Goal: Task Accomplishment & Management: Use online tool/utility

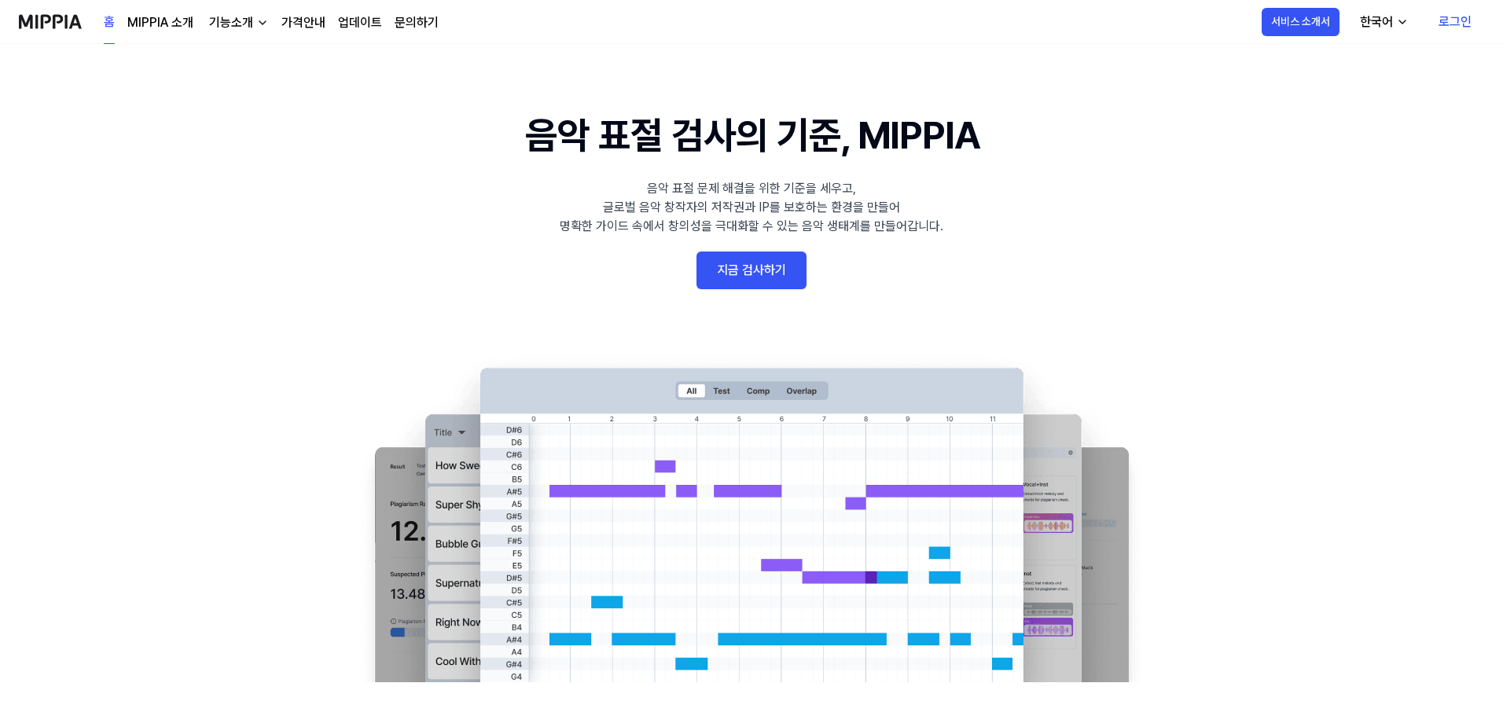
click at [1462, 20] on link "로그인" at bounding box center [1455, 22] width 58 height 44
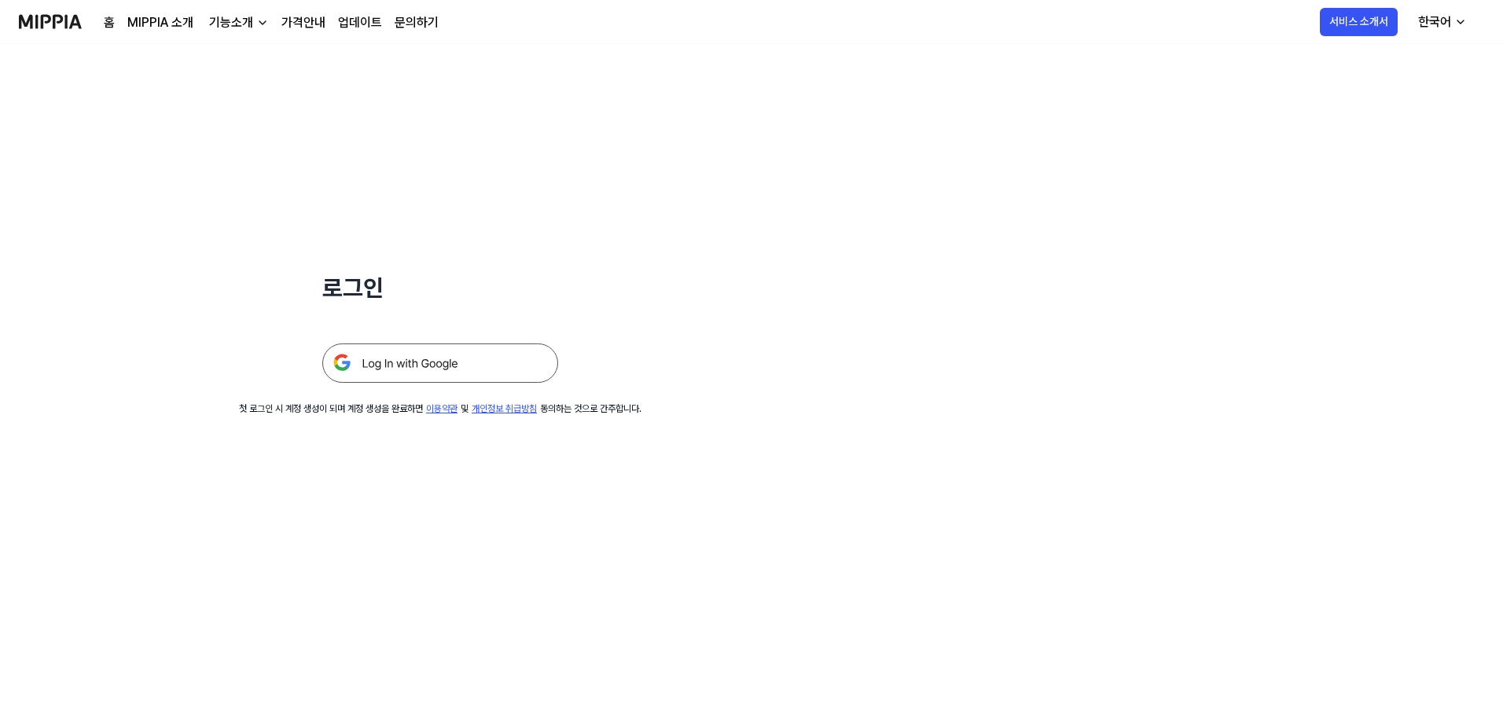
click at [461, 372] on img at bounding box center [440, 362] width 236 height 39
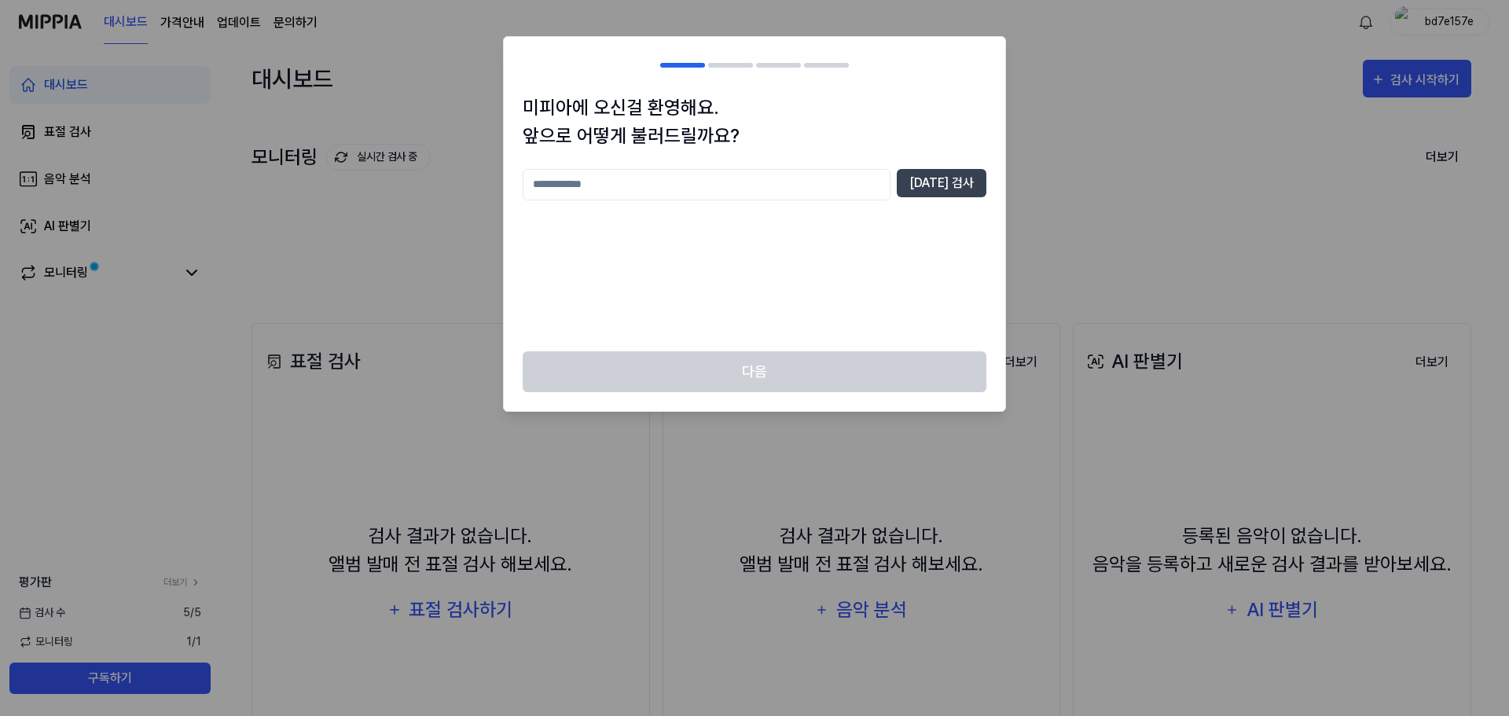
click at [1205, 216] on div at bounding box center [754, 358] width 1509 height 716
drag, startPoint x: 776, startPoint y: 128, endPoint x: 780, endPoint y: 144, distance: 16.0
click at [778, 135] on h1 "미피아에 오신걸 환영해요. 앞으로 어떻게 불러드릴까요?" at bounding box center [755, 122] width 464 height 57
click at [788, 182] on input "text" at bounding box center [707, 184] width 368 height 31
type input "*"
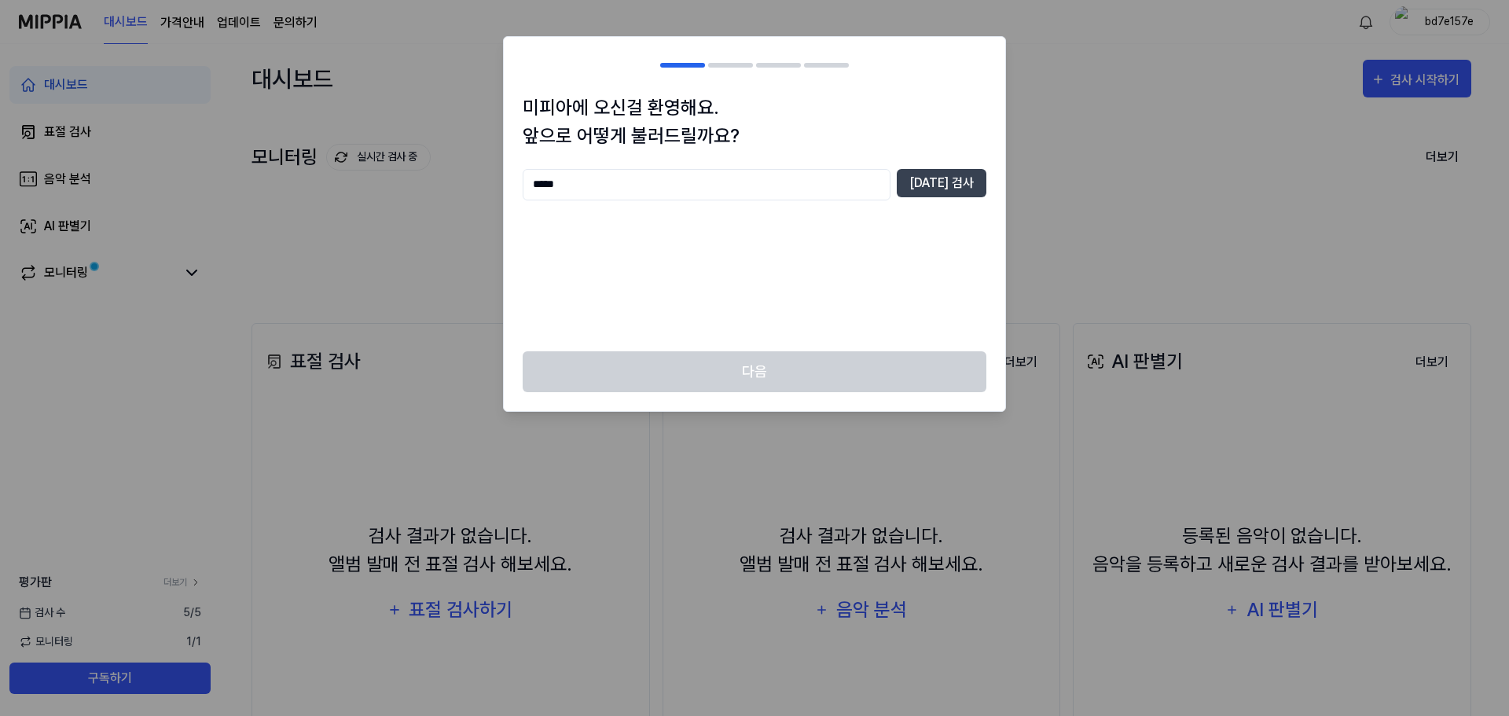
type input "*****"
drag, startPoint x: 1011, startPoint y: 160, endPoint x: 974, endPoint y: 174, distance: 38.5
click at [1010, 160] on div at bounding box center [754, 358] width 1509 height 716
click at [971, 177] on button "[DATE] 검사" at bounding box center [942, 183] width 90 height 28
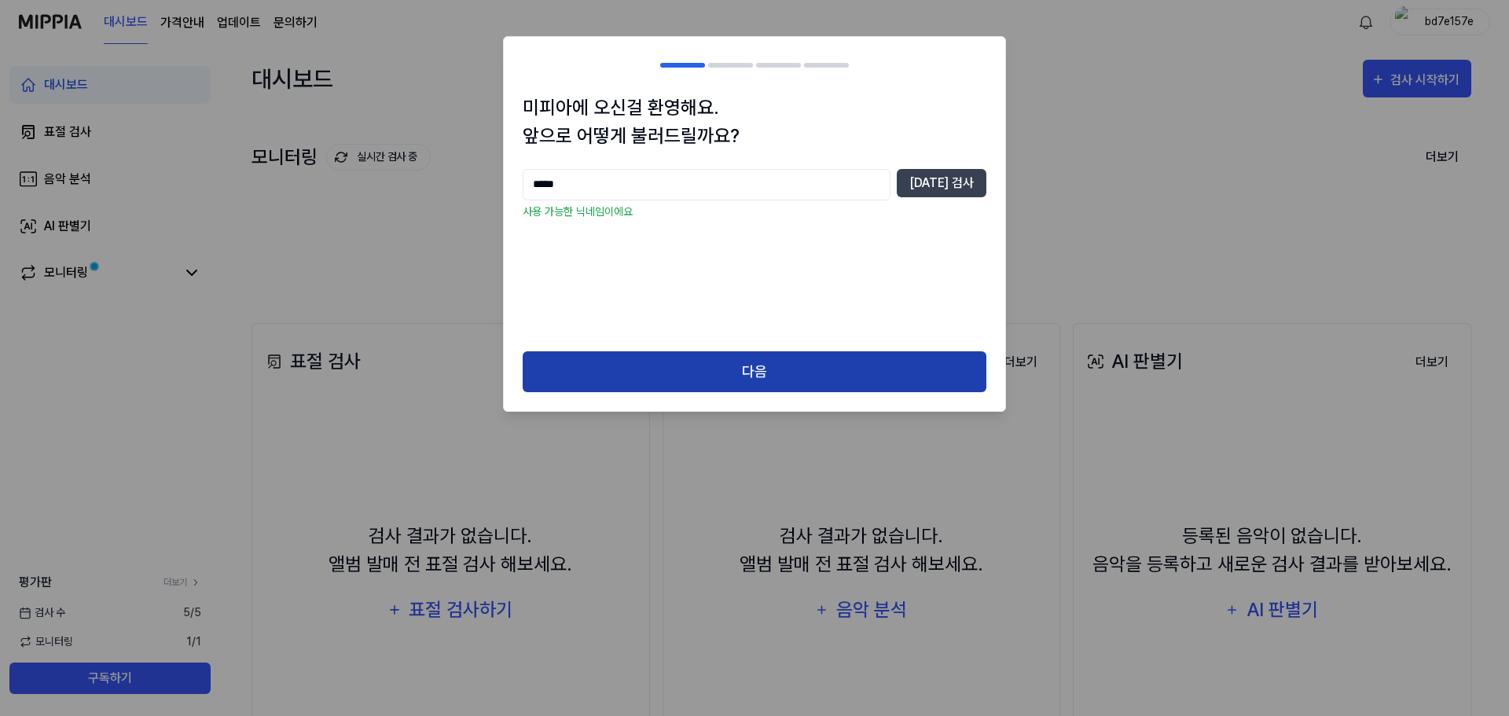
click at [839, 370] on button "다음" at bounding box center [755, 372] width 464 height 42
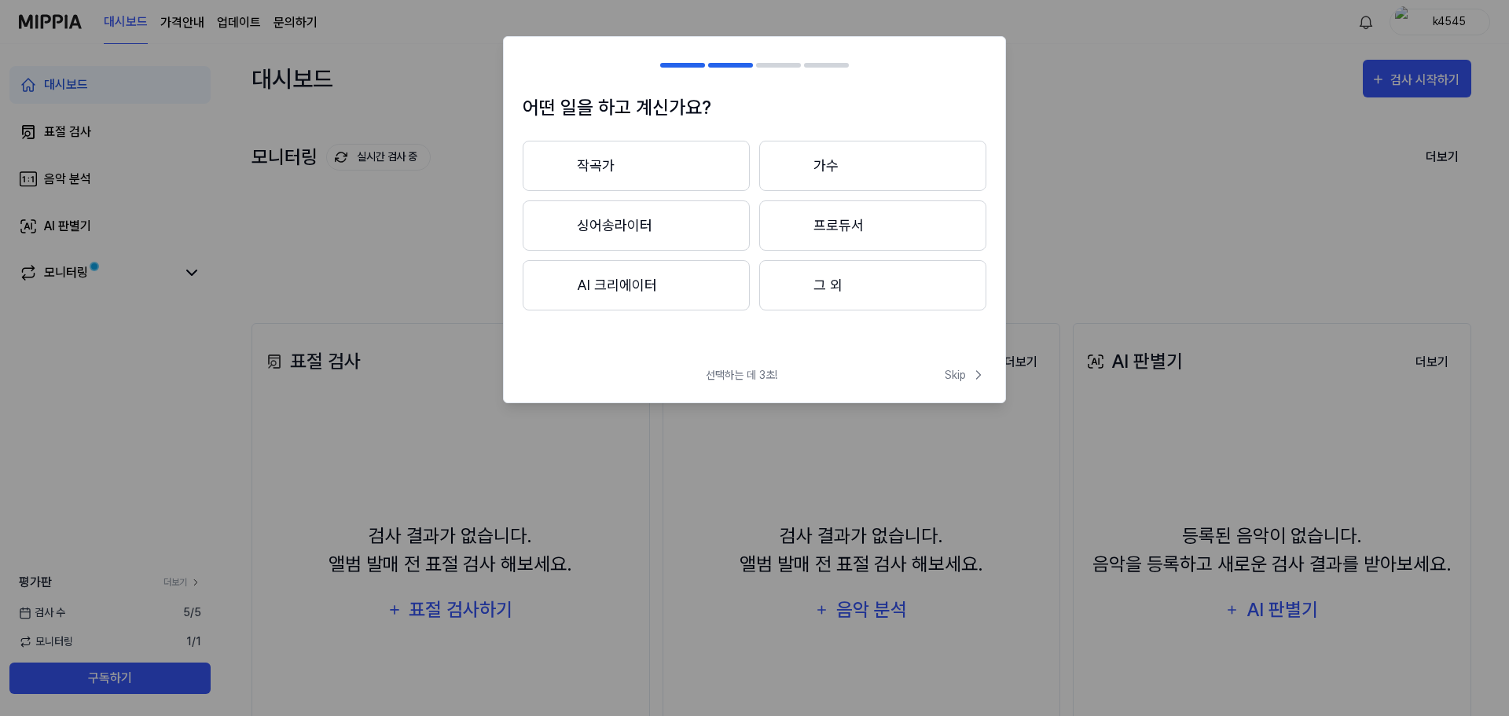
click at [677, 167] on button "작곡가" at bounding box center [636, 166] width 227 height 50
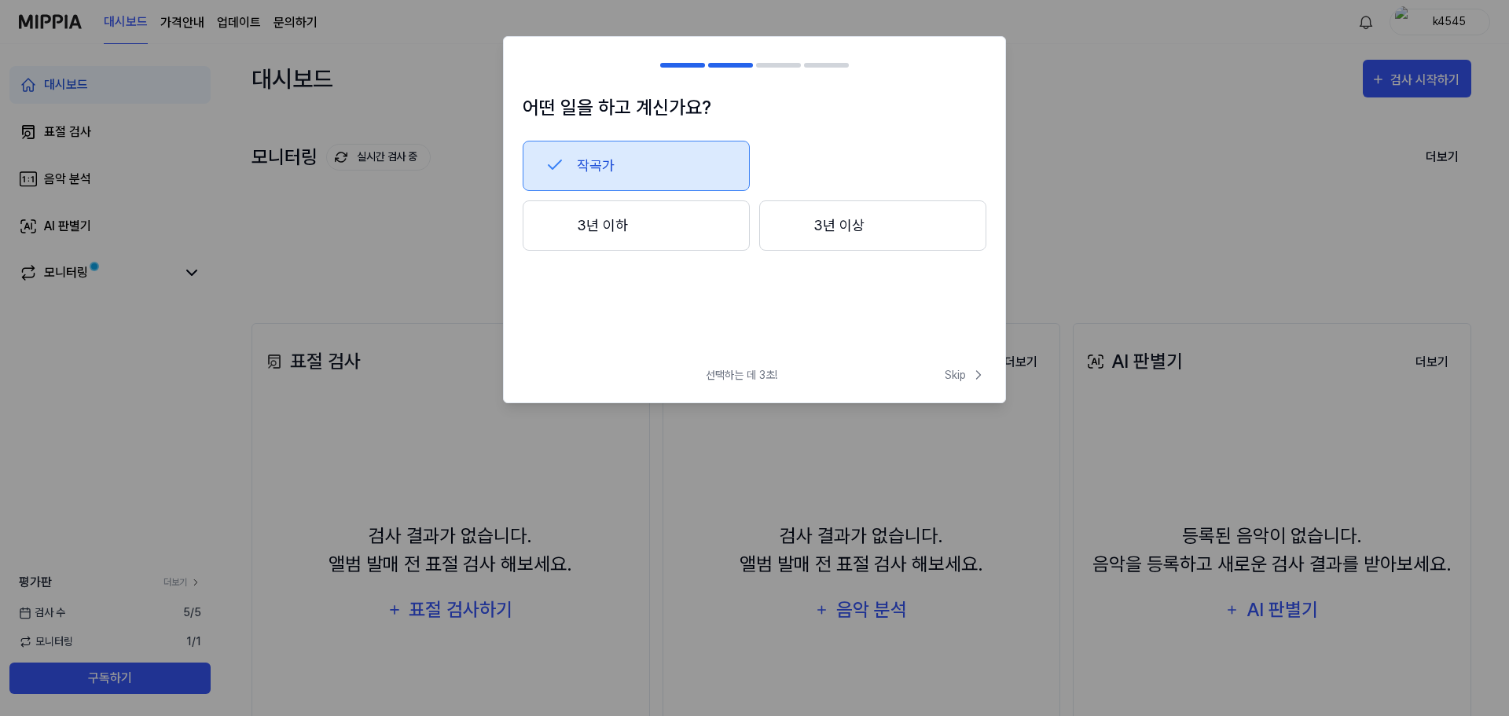
click at [652, 236] on button "3년 이하" at bounding box center [636, 225] width 227 height 50
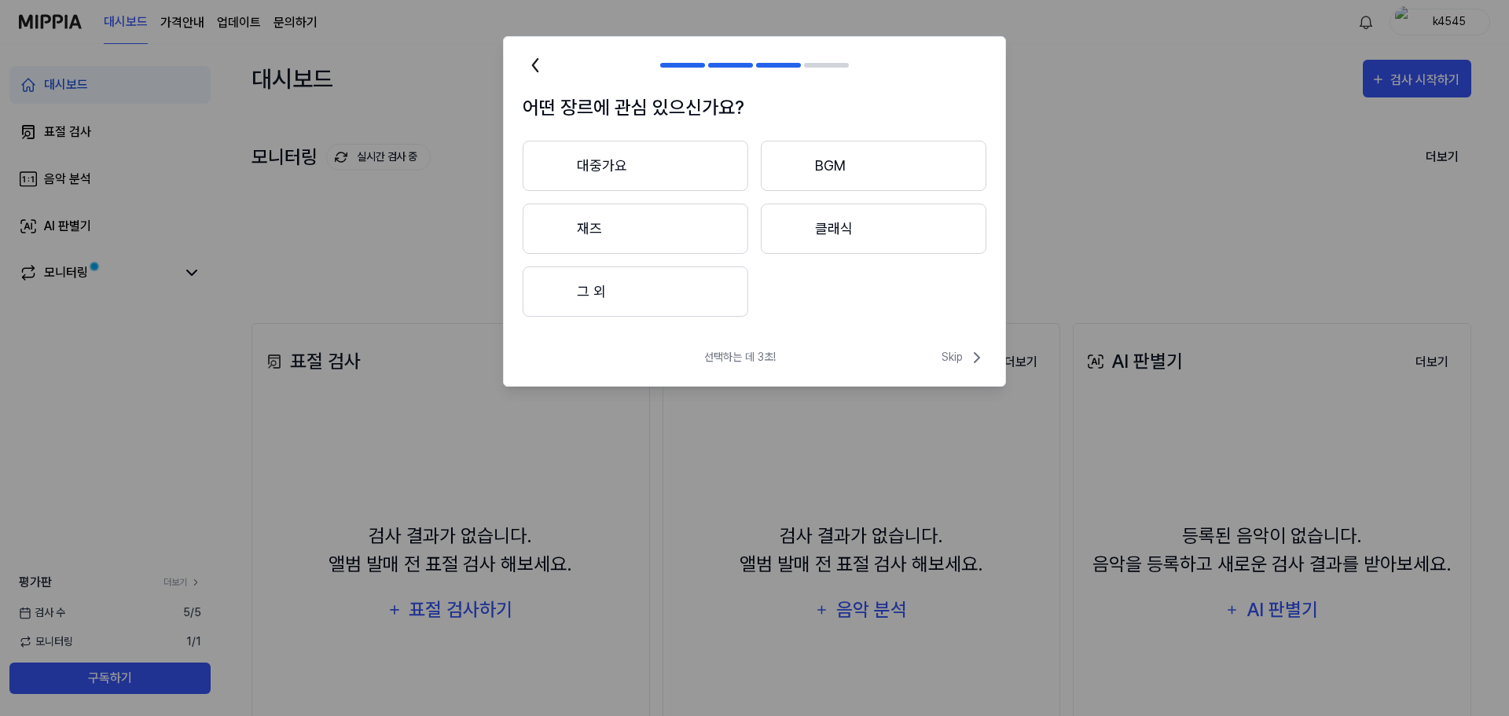
click at [673, 179] on button "대중가요" at bounding box center [636, 166] width 226 height 50
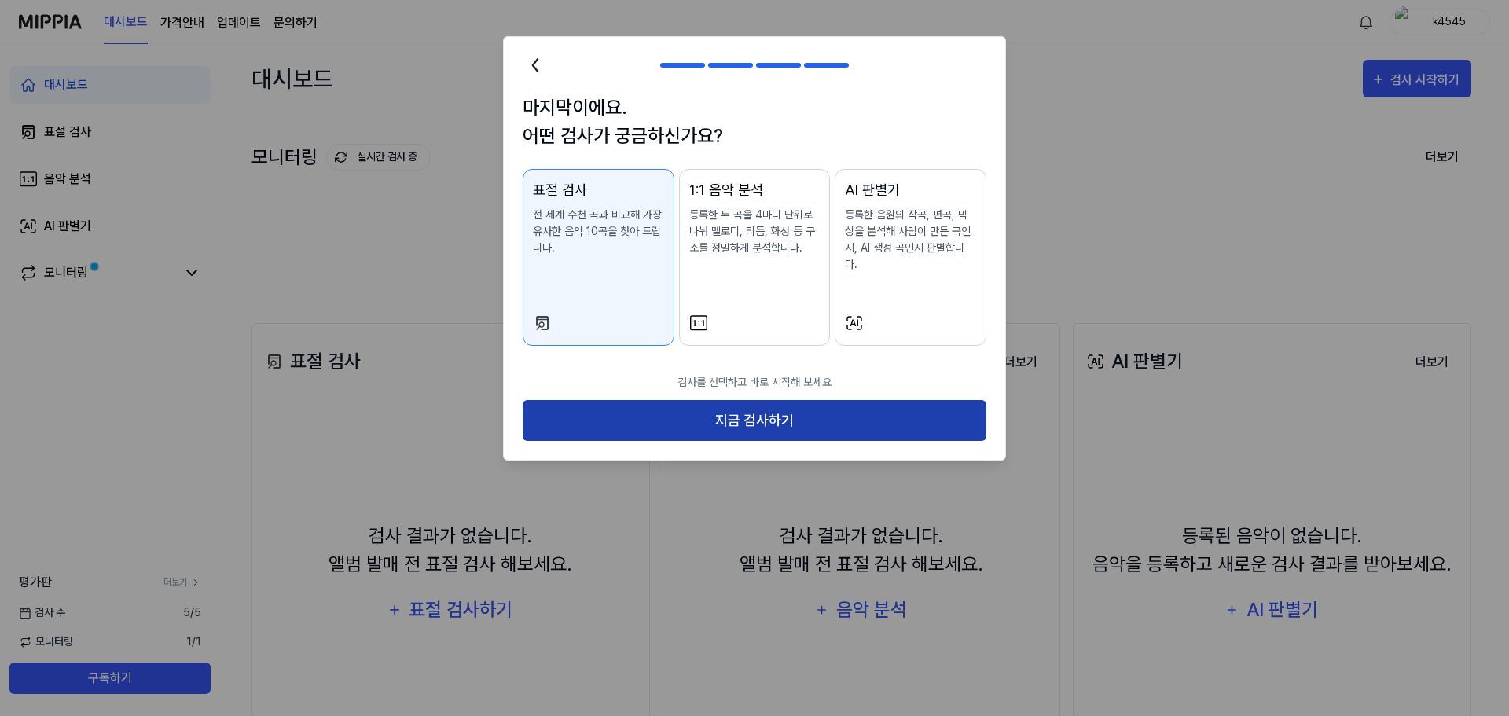
click at [838, 409] on button "지금 검사하기" at bounding box center [755, 421] width 464 height 42
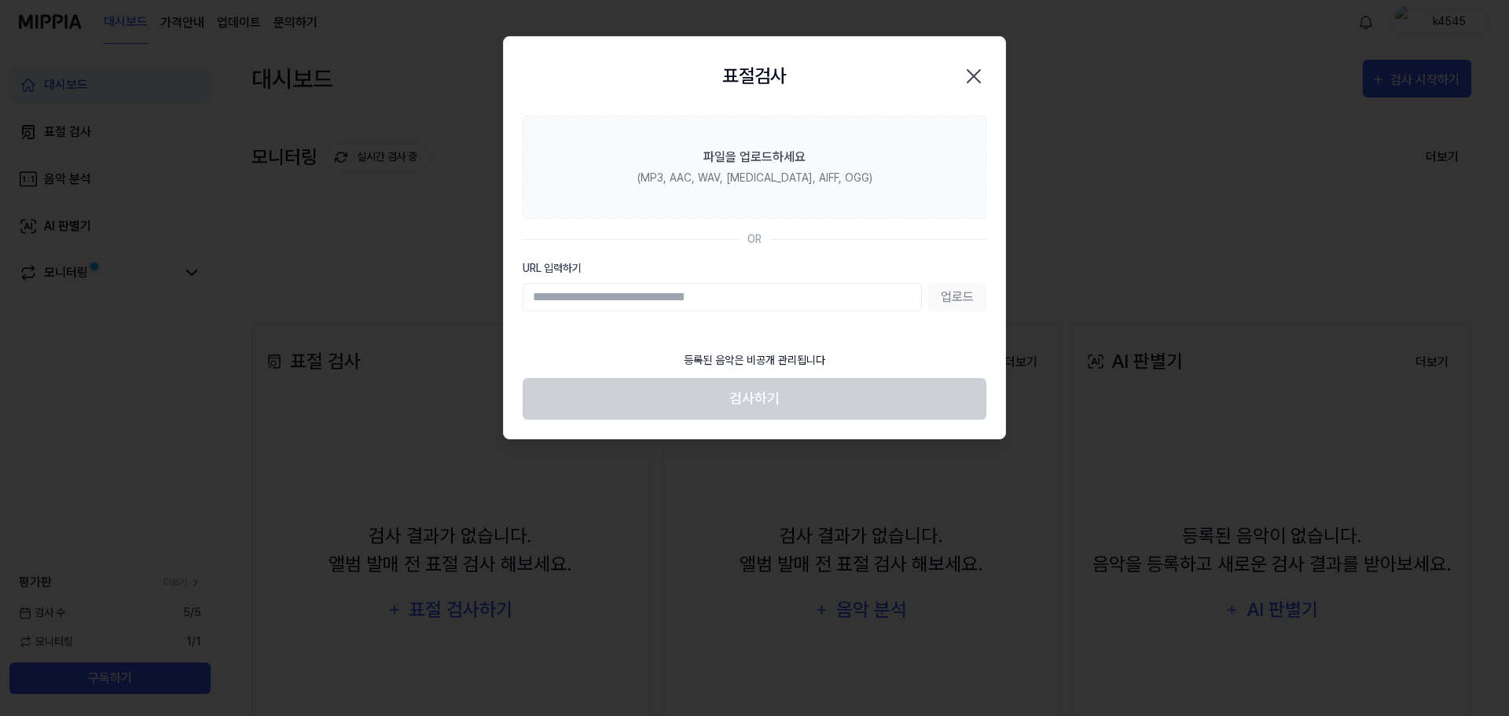
click at [777, 291] on input "URL 입력하기" at bounding box center [722, 297] width 399 height 28
paste input "**********"
type input "**********"
click at [962, 300] on button "업로드" at bounding box center [957, 297] width 58 height 28
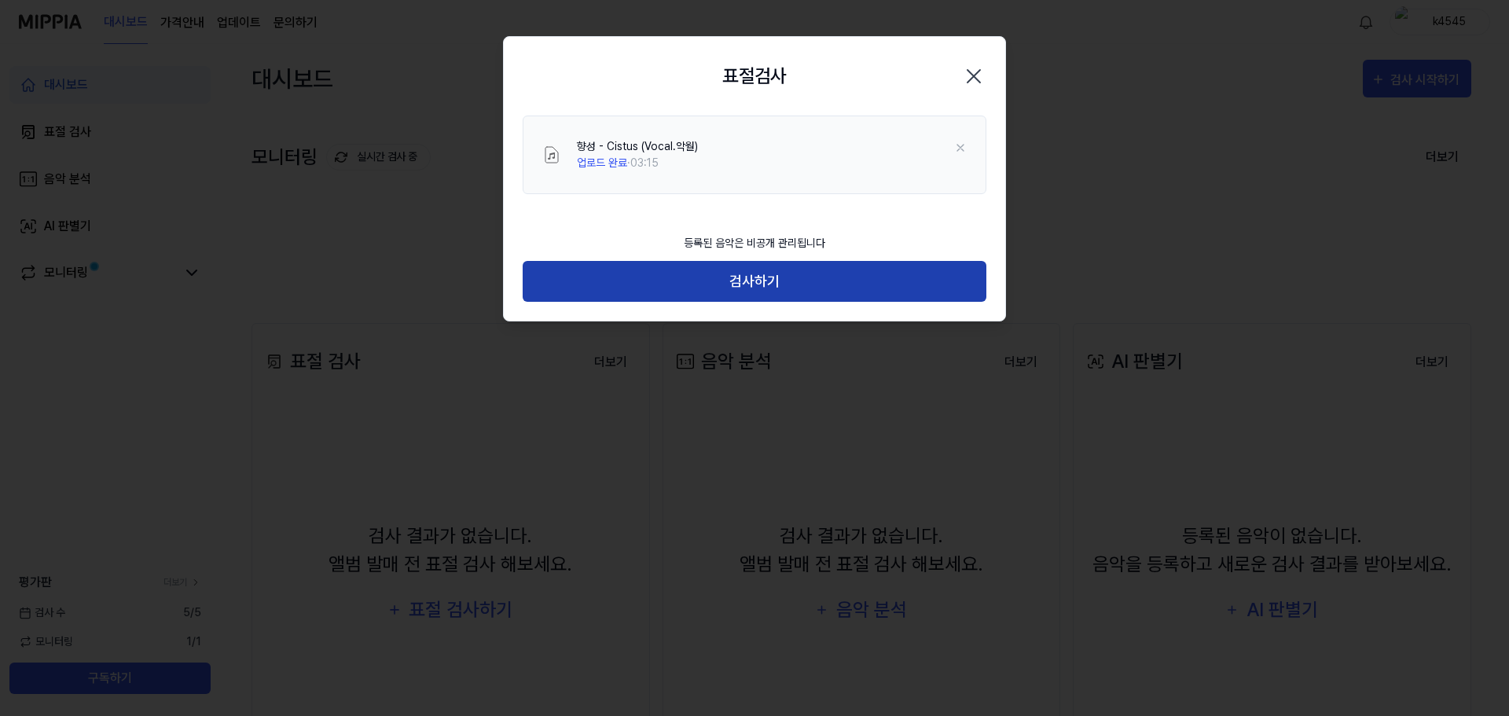
click at [769, 276] on button "검사하기" at bounding box center [755, 282] width 464 height 42
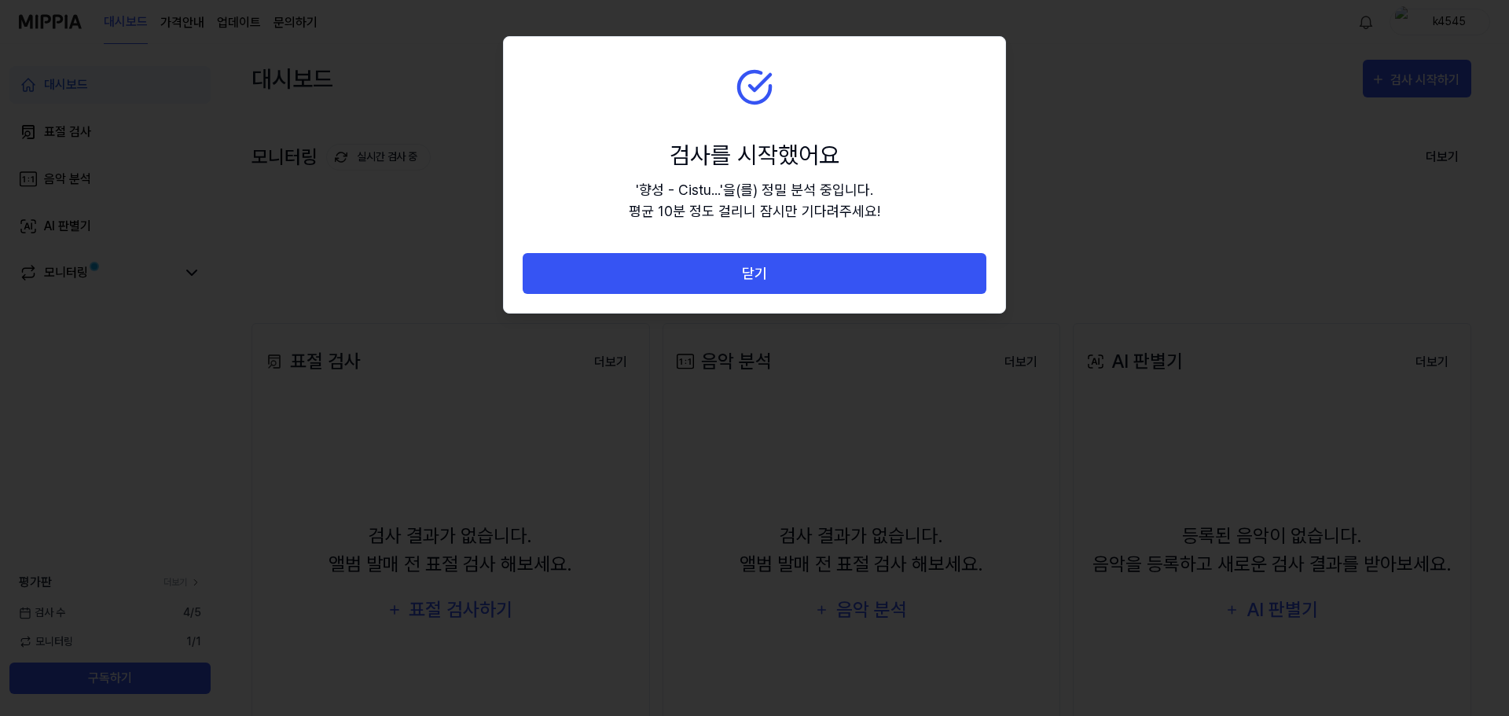
click at [769, 276] on button "닫기" at bounding box center [755, 274] width 464 height 42
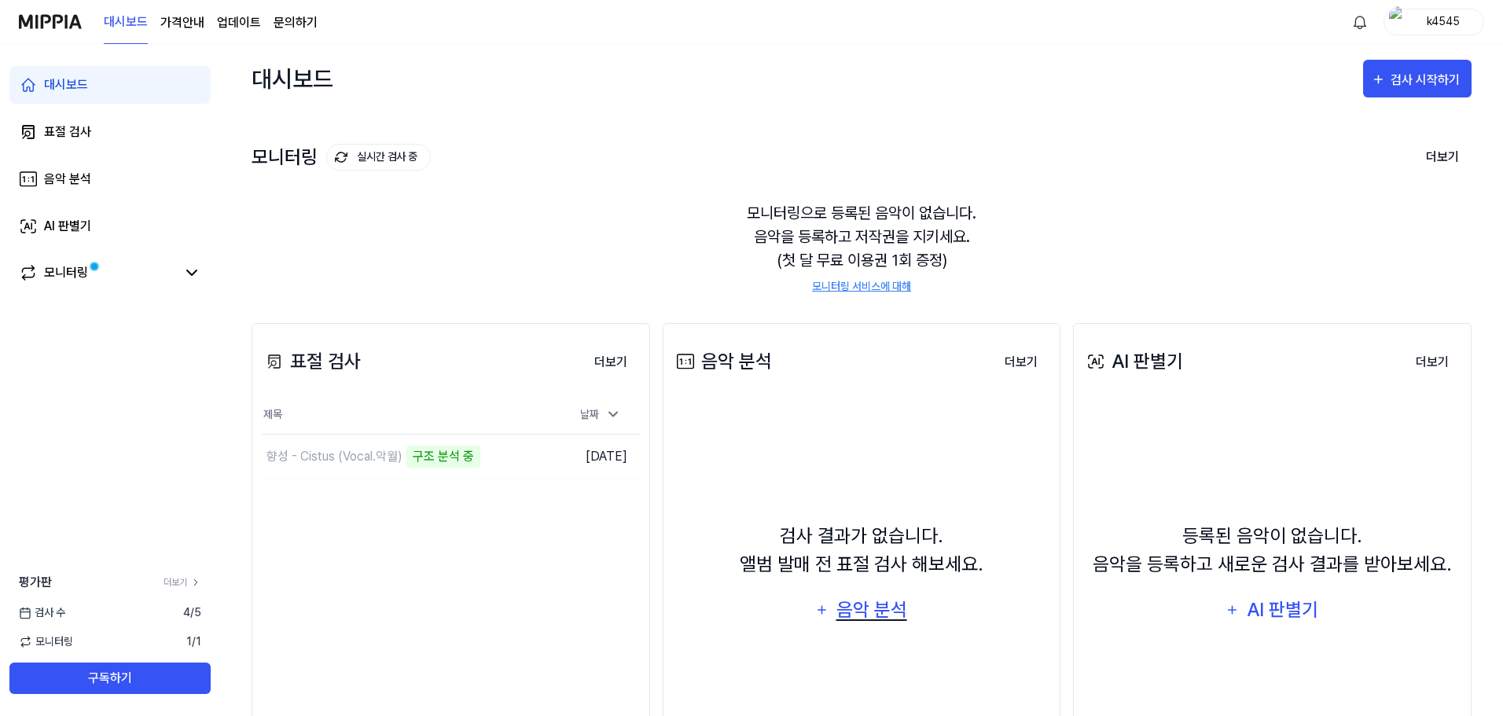
click at [882, 615] on div "음악 분석" at bounding box center [871, 610] width 75 height 30
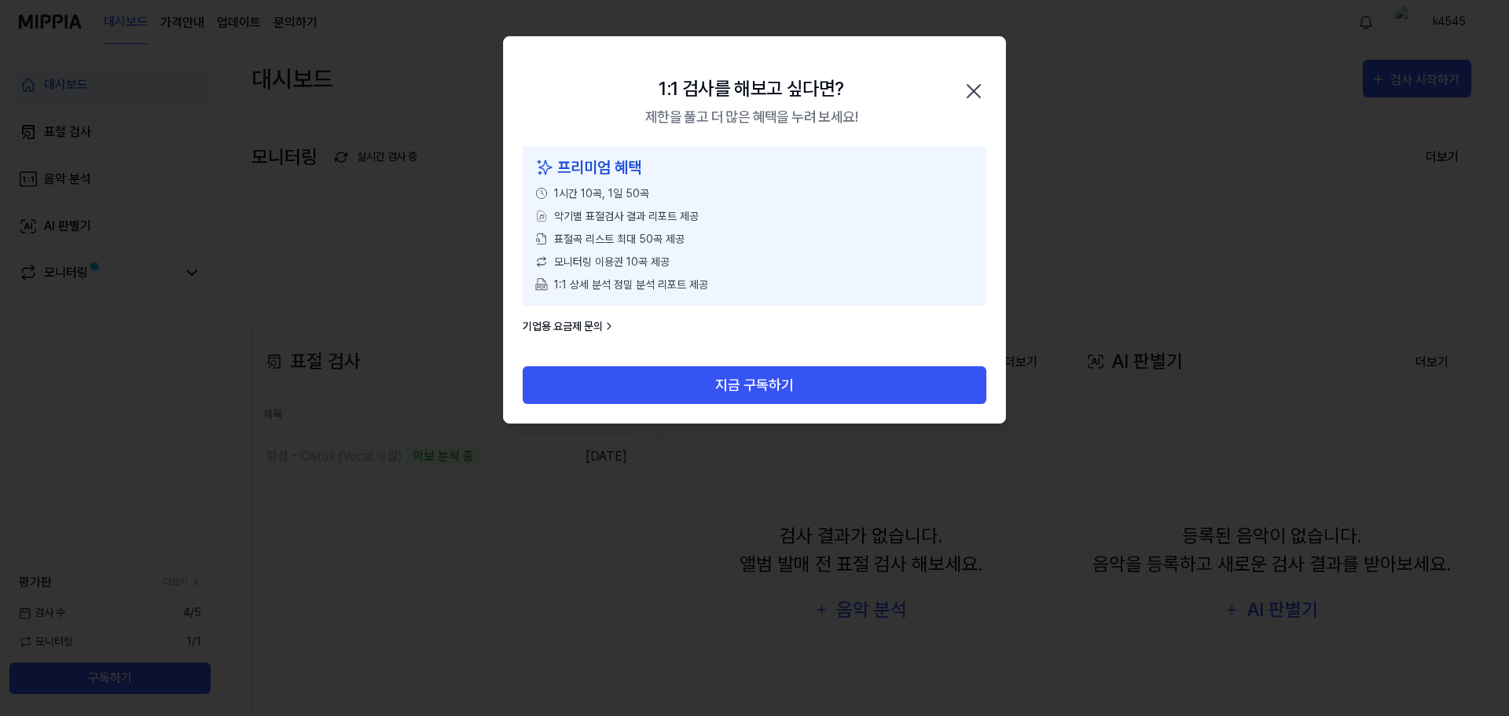
click at [969, 68] on div "1:1 검사를 해보고 싶다면? 제한을 풀고 더 많은 혜택을 누려 보세요! 닫기" at bounding box center [754, 91] width 501 height 109
click at [996, 65] on div "1:1 검사를 해보고 싶다면? 제한을 풀고 더 많은 혜택을 누려 보세요! 닫기" at bounding box center [754, 91] width 501 height 109
click at [978, 89] on icon "button" at bounding box center [973, 91] width 25 height 25
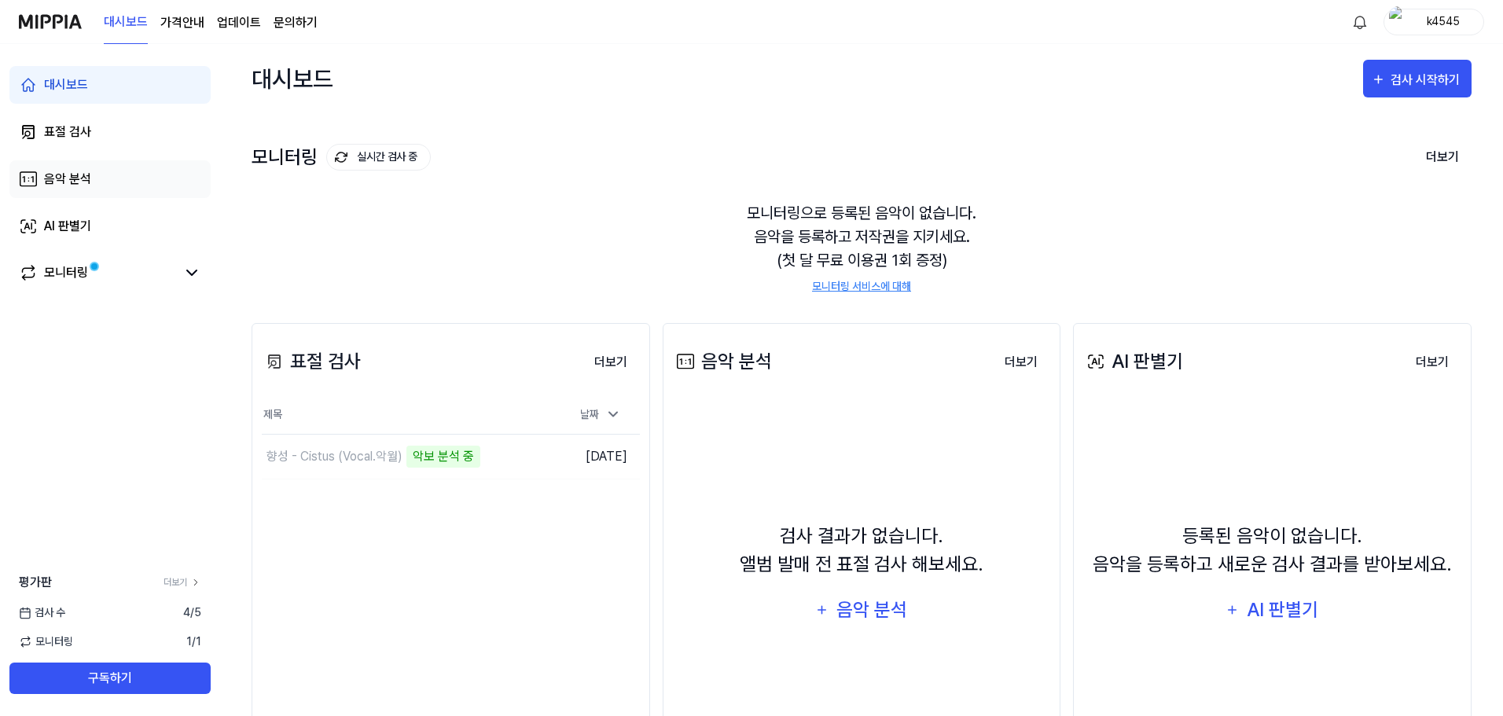
click at [112, 163] on link "음악 분석" at bounding box center [109, 179] width 201 height 38
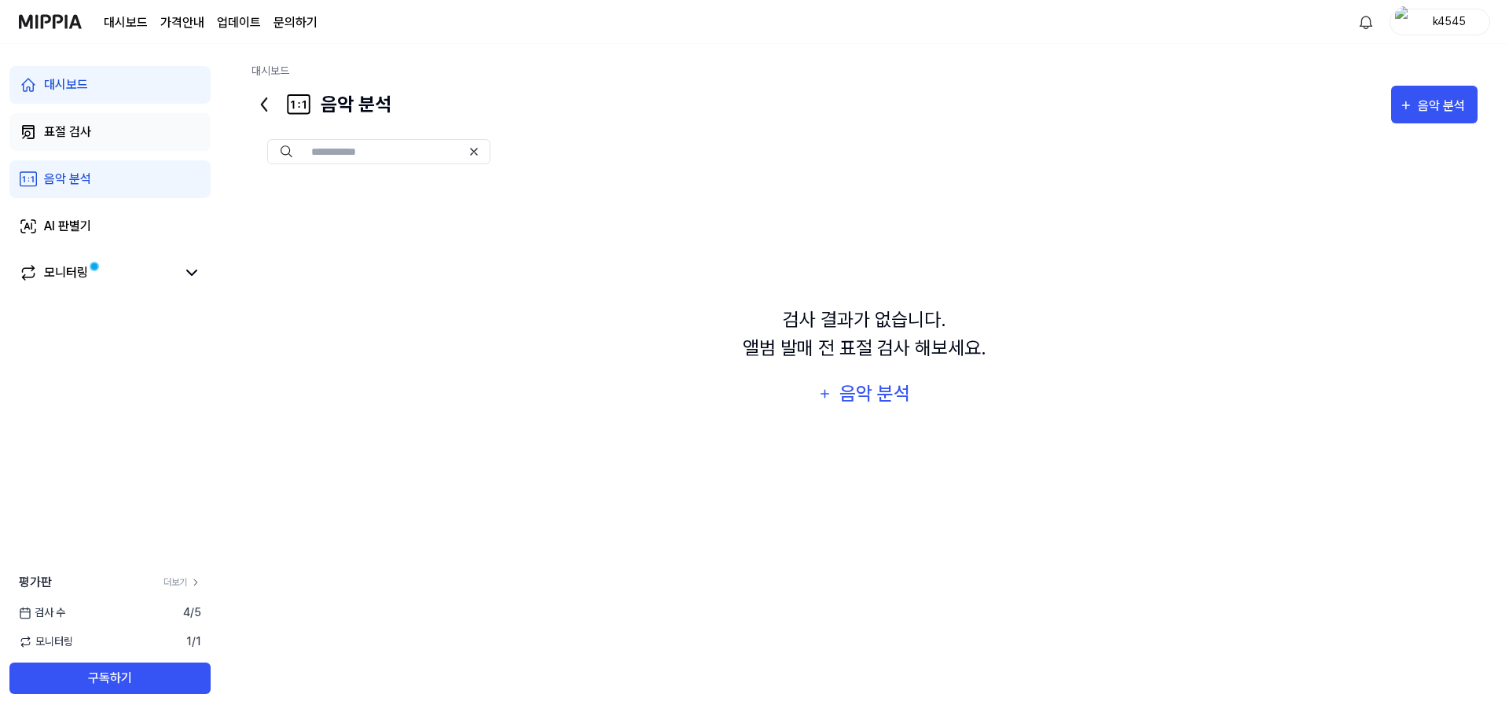
click at [119, 141] on link "표절 검사" at bounding box center [109, 132] width 201 height 38
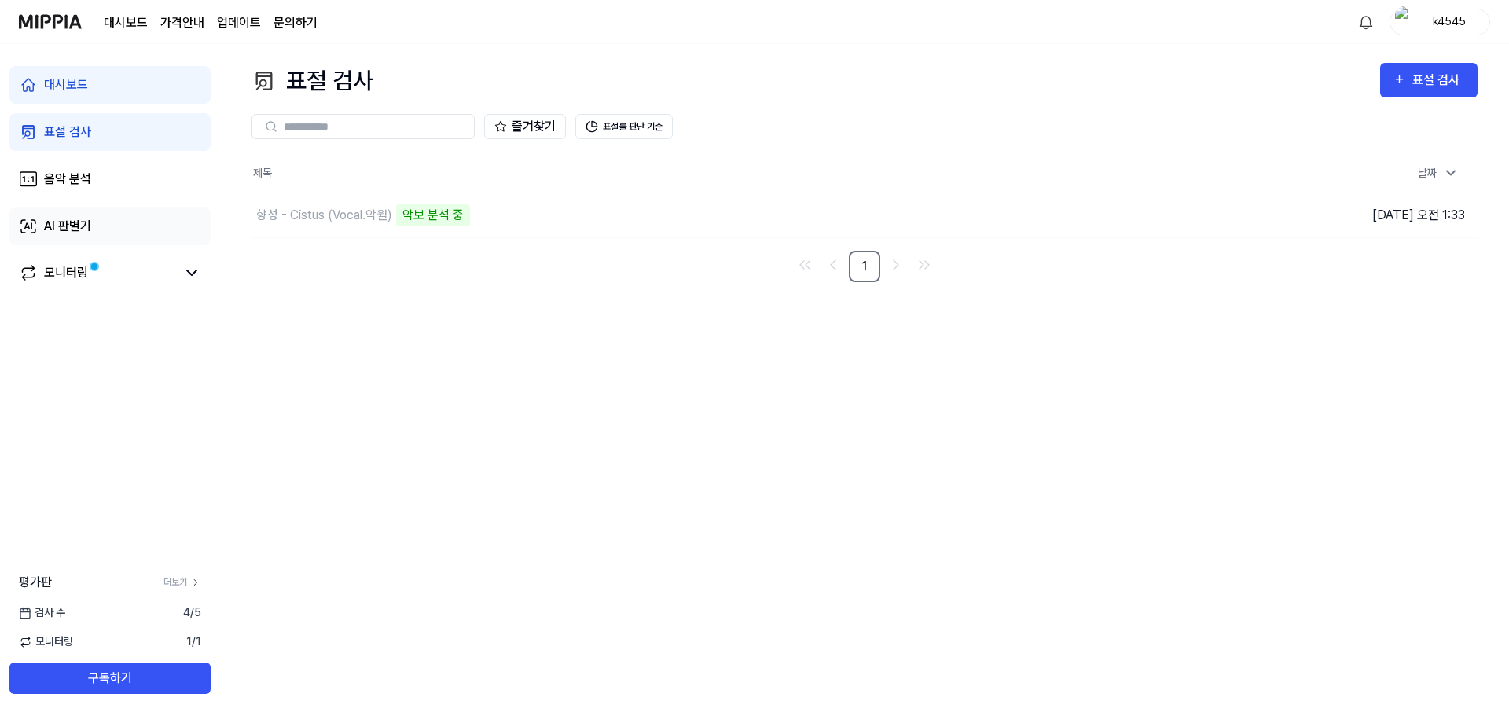
click at [159, 240] on link "AI 판별기" at bounding box center [109, 226] width 201 height 38
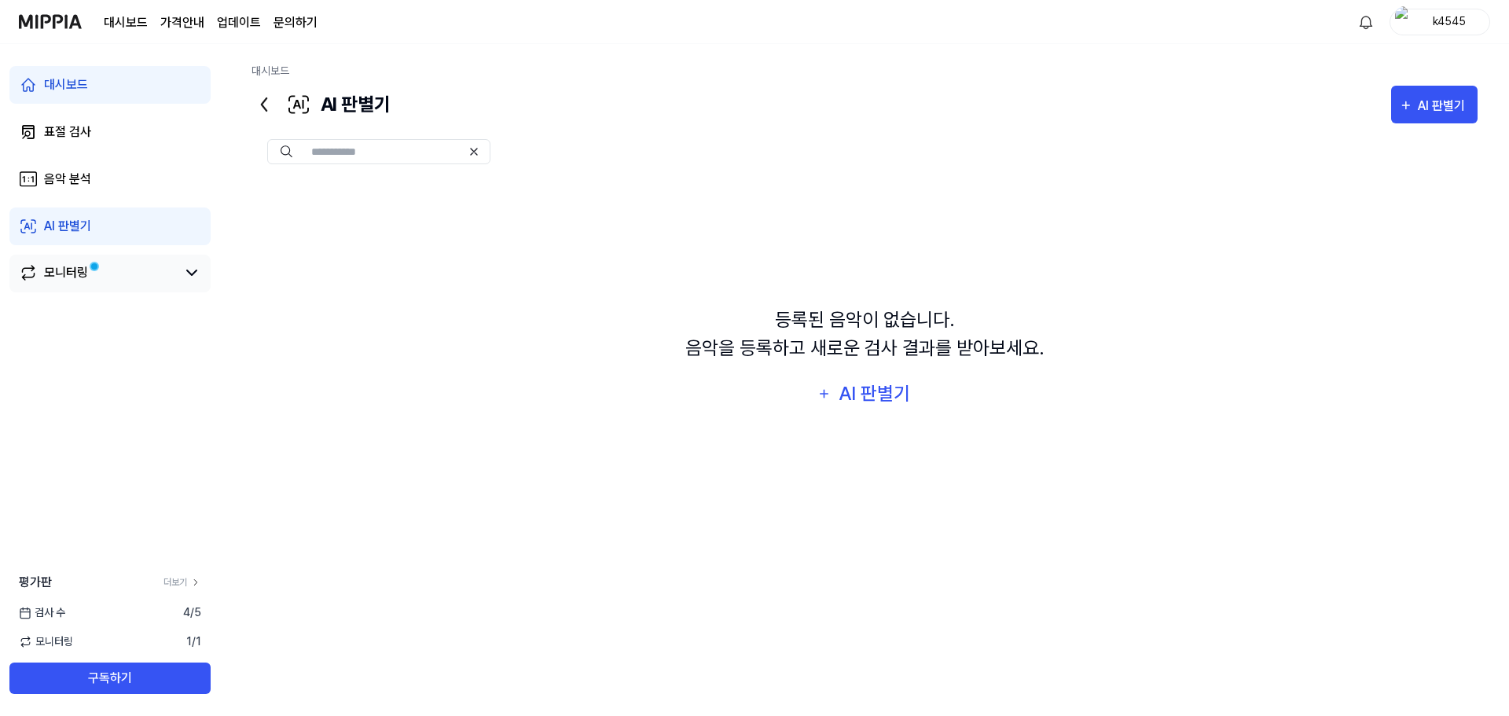
click at [158, 264] on link "모니터링" at bounding box center [97, 272] width 157 height 19
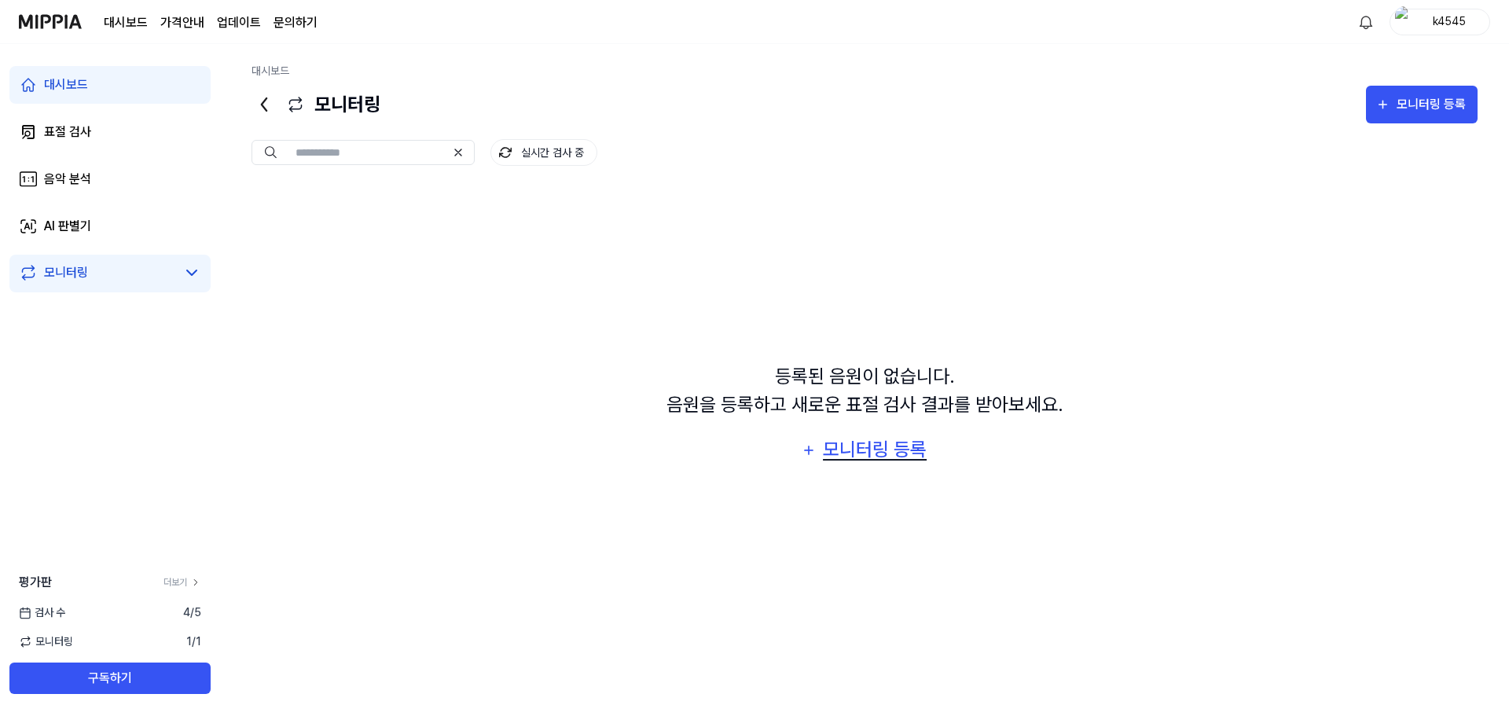
click at [854, 456] on div "모니터링 등록" at bounding box center [874, 450] width 107 height 30
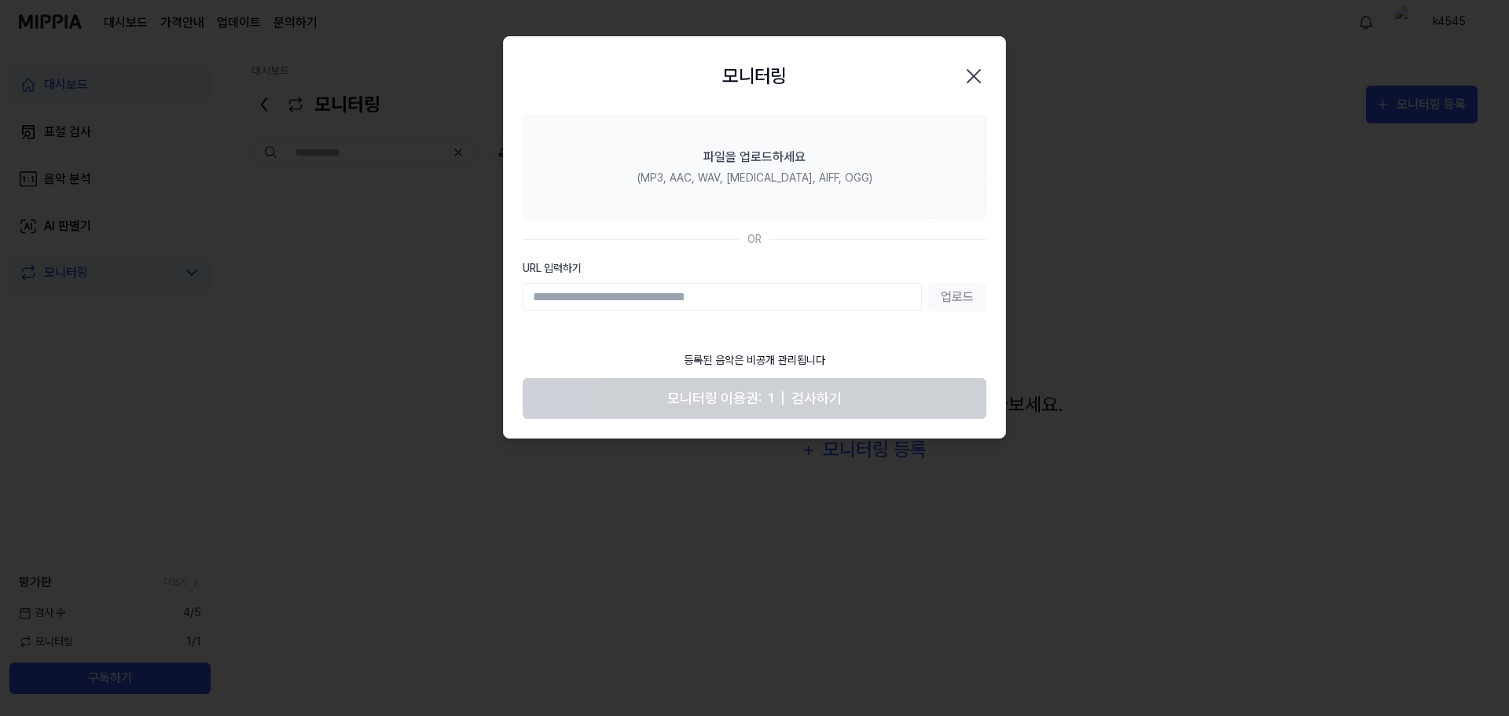
click at [974, 79] on icon "button" at bounding box center [973, 76] width 25 height 25
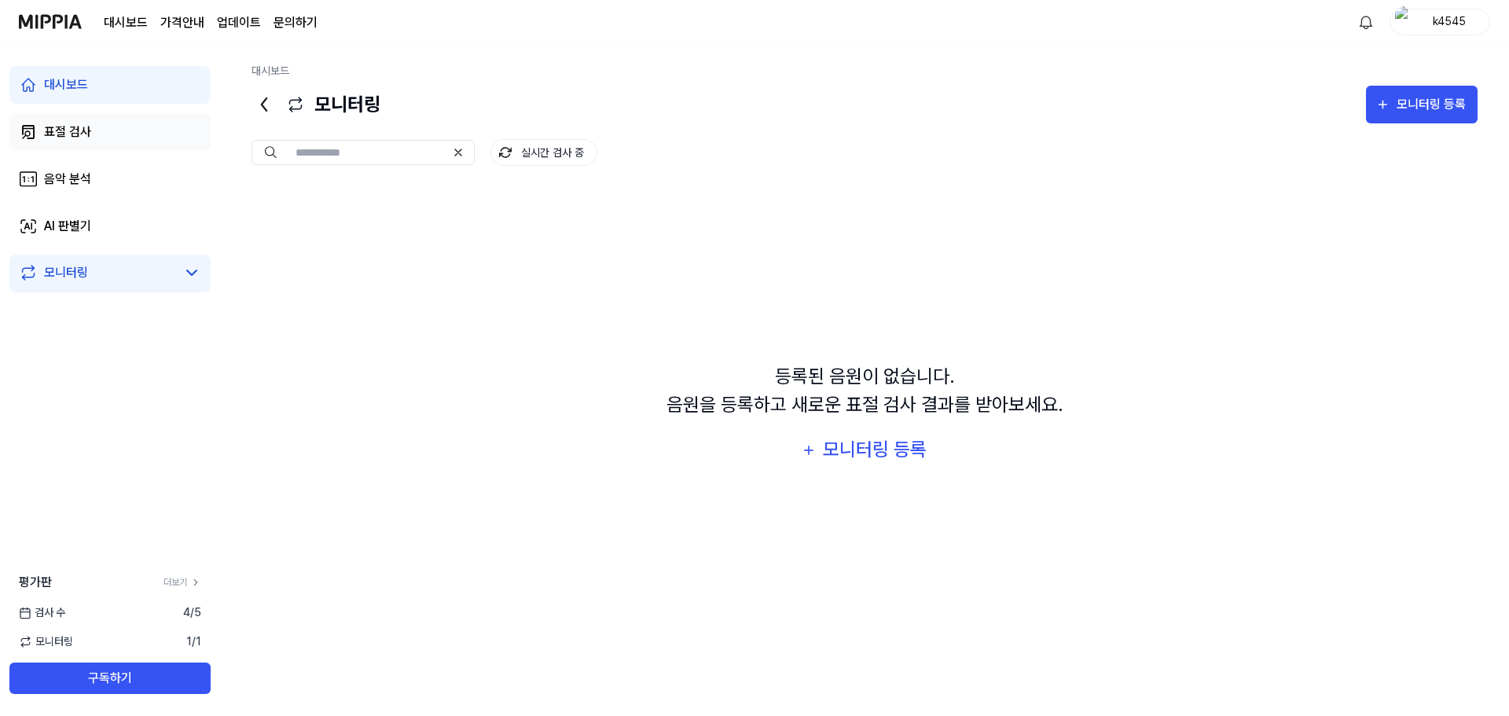
click at [122, 135] on link "표절 검사" at bounding box center [109, 132] width 201 height 38
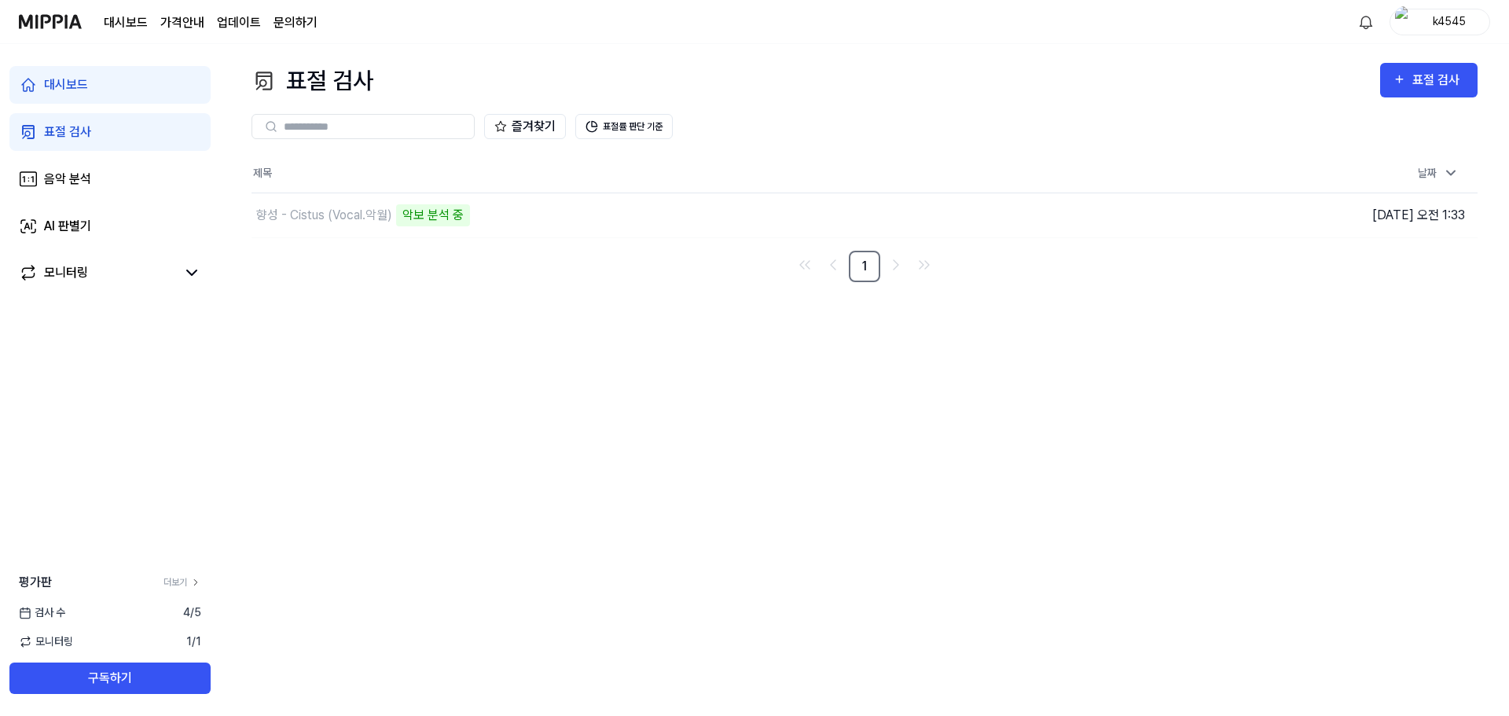
click at [124, 87] on link "대시보드" at bounding box center [109, 85] width 201 height 38
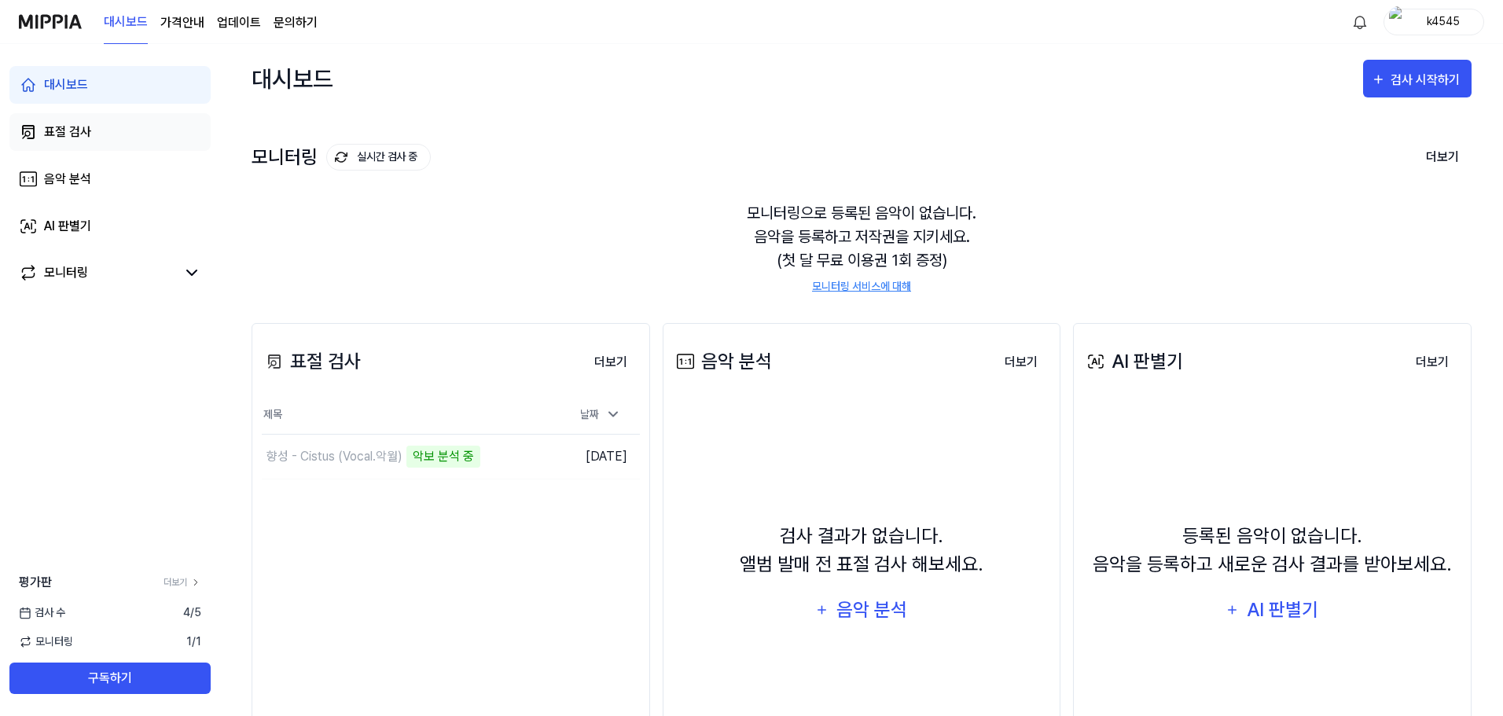
click at [125, 121] on link "표절 검사" at bounding box center [109, 132] width 201 height 38
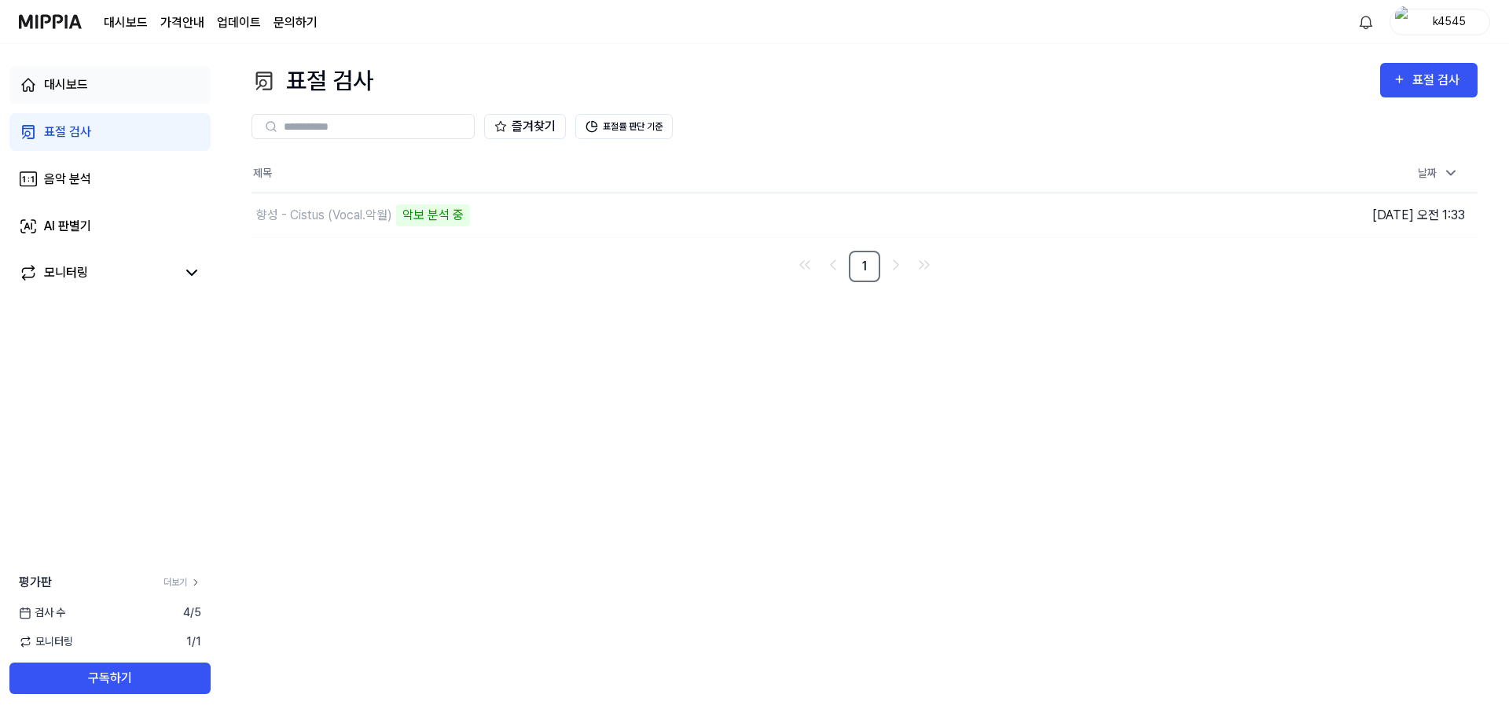
click at [131, 94] on link "대시보드" at bounding box center [109, 85] width 201 height 38
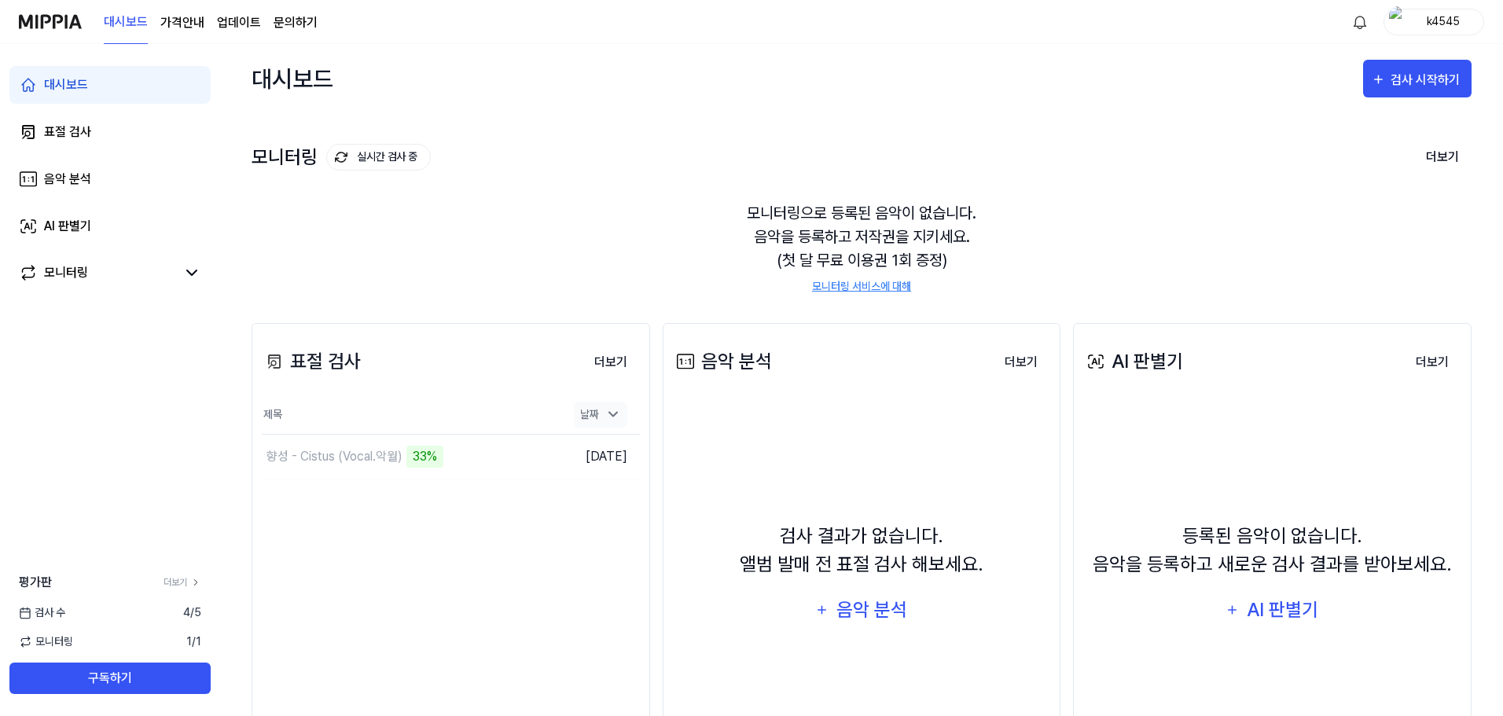
click at [605, 416] on icon at bounding box center [613, 414] width 16 height 16
click at [605, 416] on icon at bounding box center [613, 415] width 16 height 16
click at [592, 359] on button "더보기" at bounding box center [611, 362] width 58 height 31
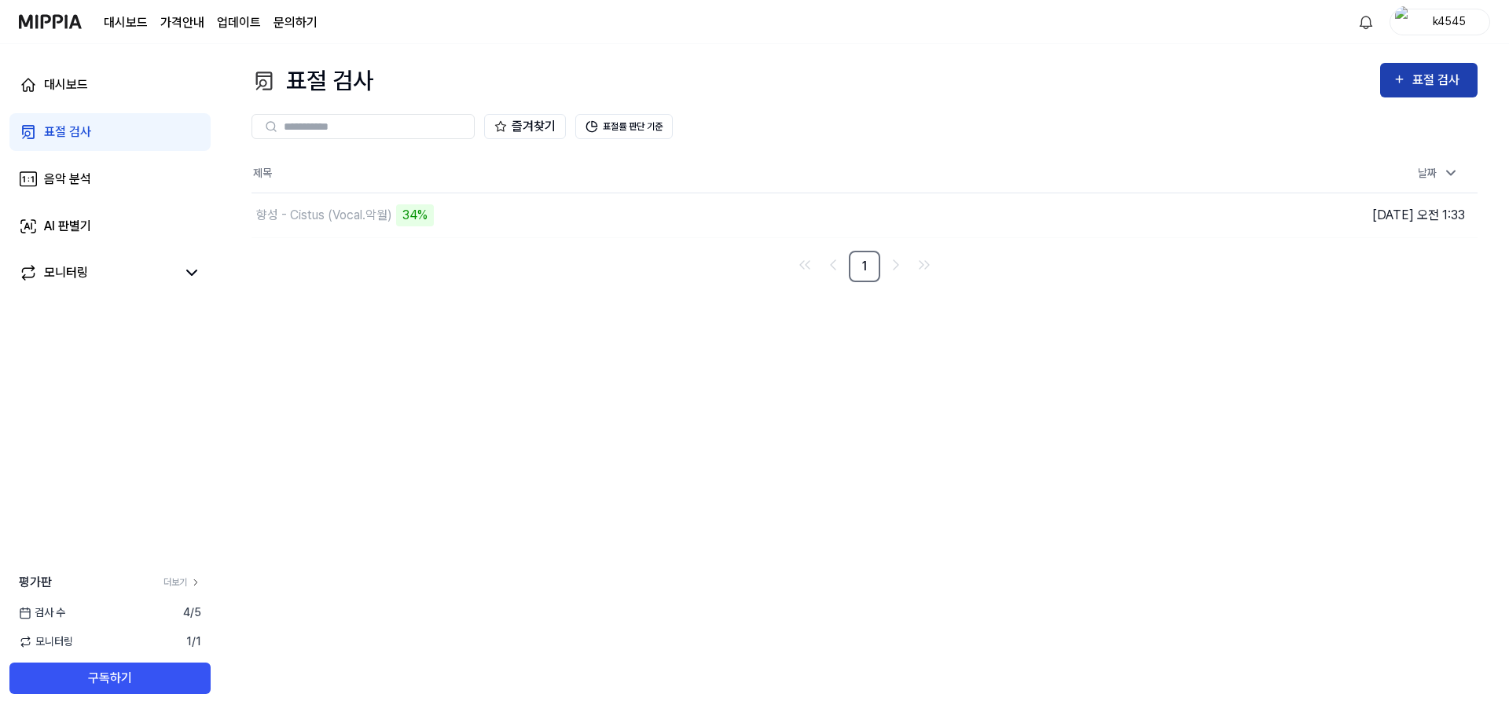
click at [1406, 97] on button "표절 검사" at bounding box center [1428, 80] width 97 height 35
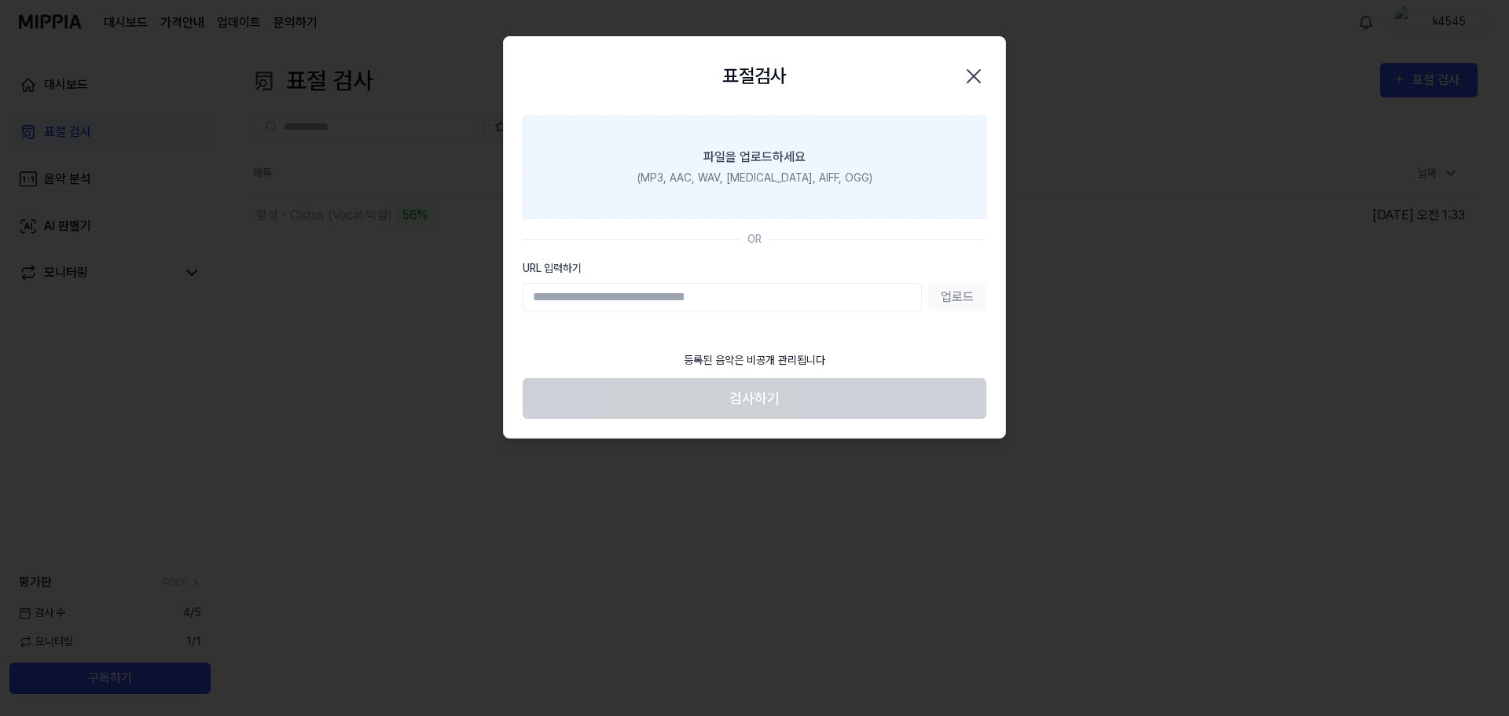
click at [738, 182] on div "(MP3, AAC, WAV, [MEDICAL_DATA], AIFF, OGG)" at bounding box center [754, 178] width 235 height 17
click at [0, 0] on input "파일을 업로드하세요 (MP3, AAC, WAV, [MEDICAL_DATA], AIFF, OGG)" at bounding box center [0, 0] width 0 height 0
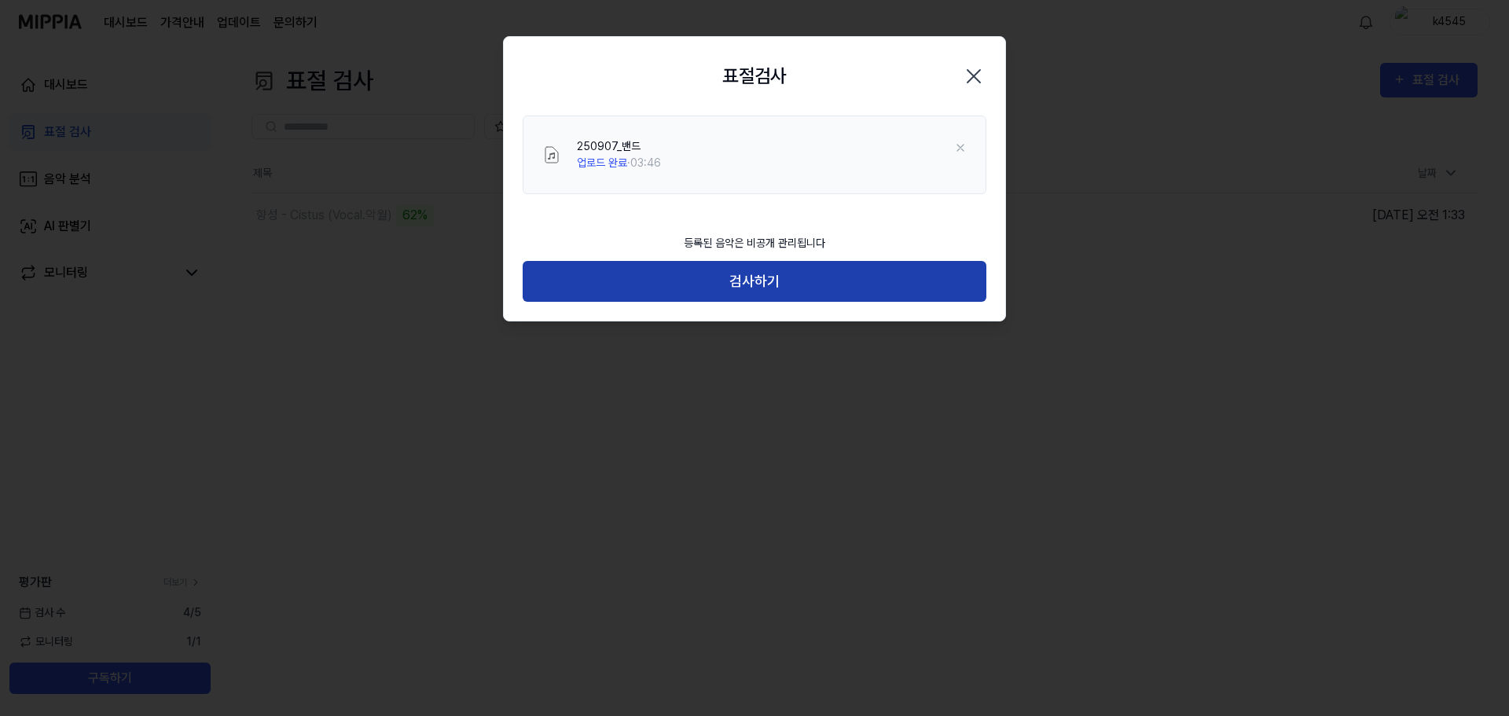
click at [897, 284] on button "검사하기" at bounding box center [755, 282] width 464 height 42
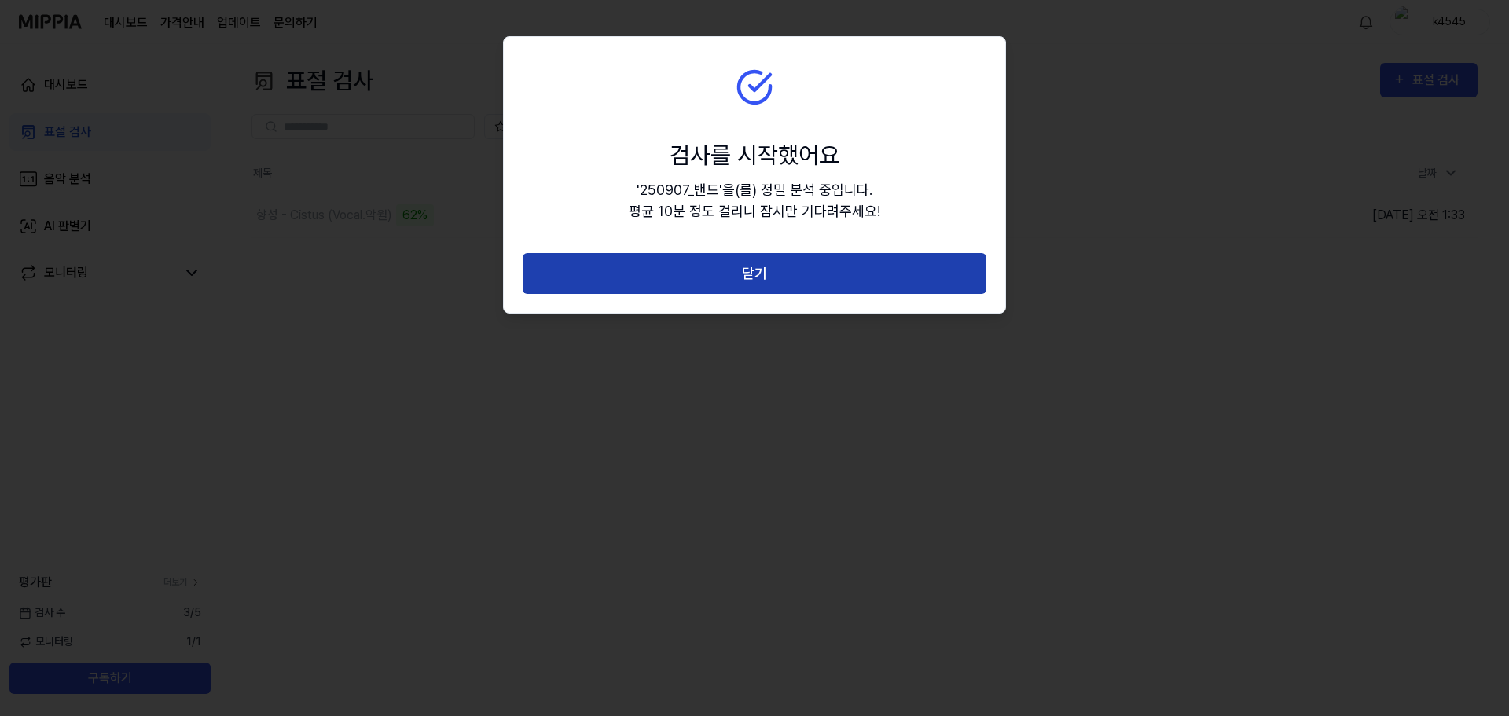
click at [867, 274] on button "닫기" at bounding box center [755, 274] width 464 height 42
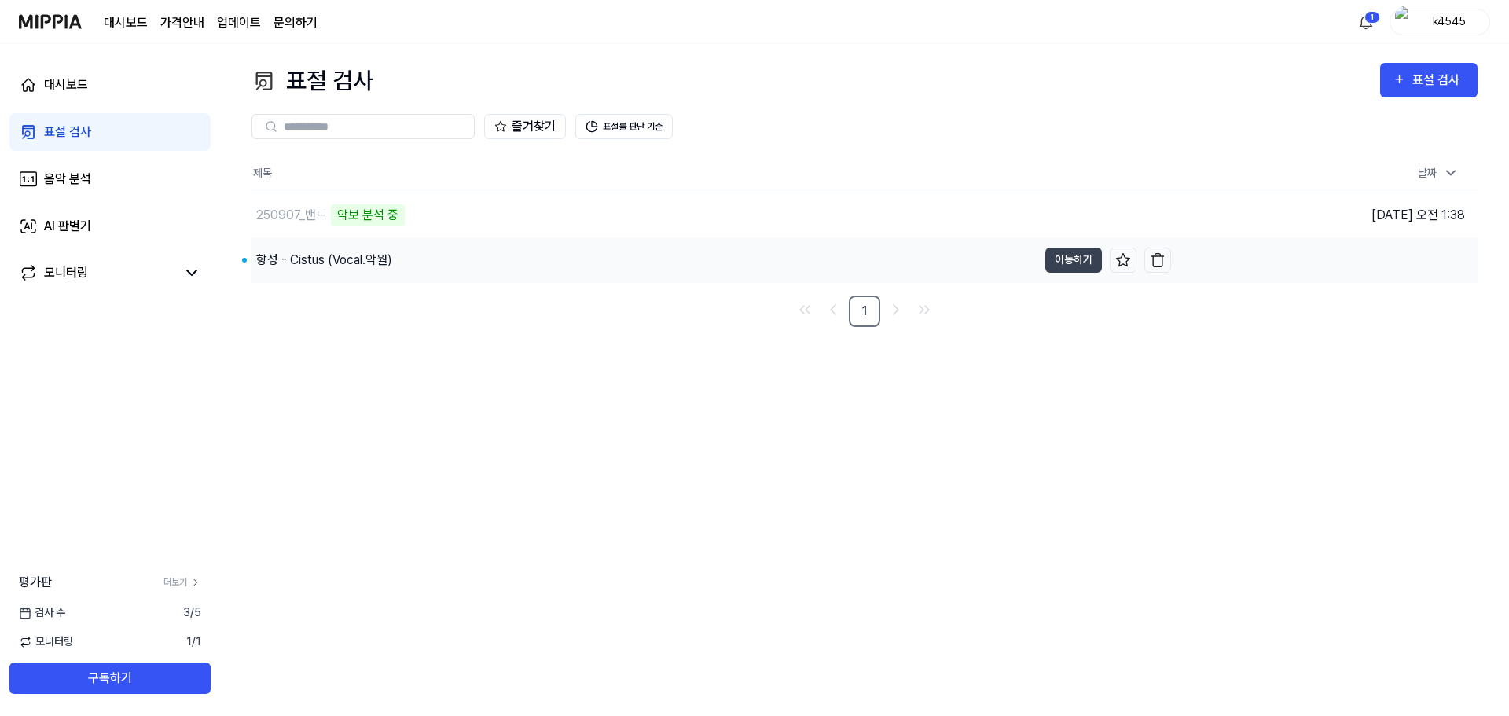
click at [425, 277] on div "향성 - Cistus (Vocal.악월)" at bounding box center [644, 260] width 786 height 44
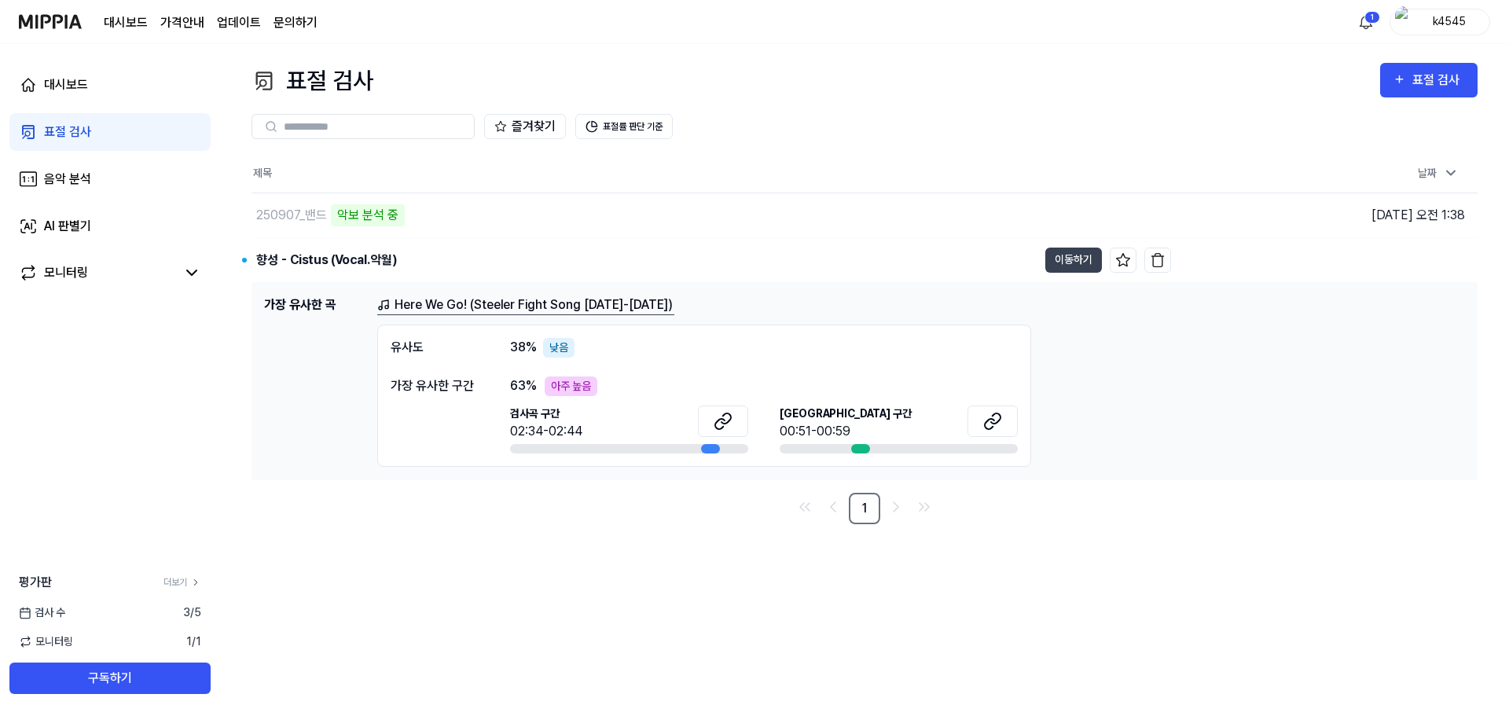
click at [620, 391] on div "63 % 아주 높음" at bounding box center [764, 386] width 508 height 20
click at [1081, 257] on button "이동하기" at bounding box center [1073, 260] width 57 height 25
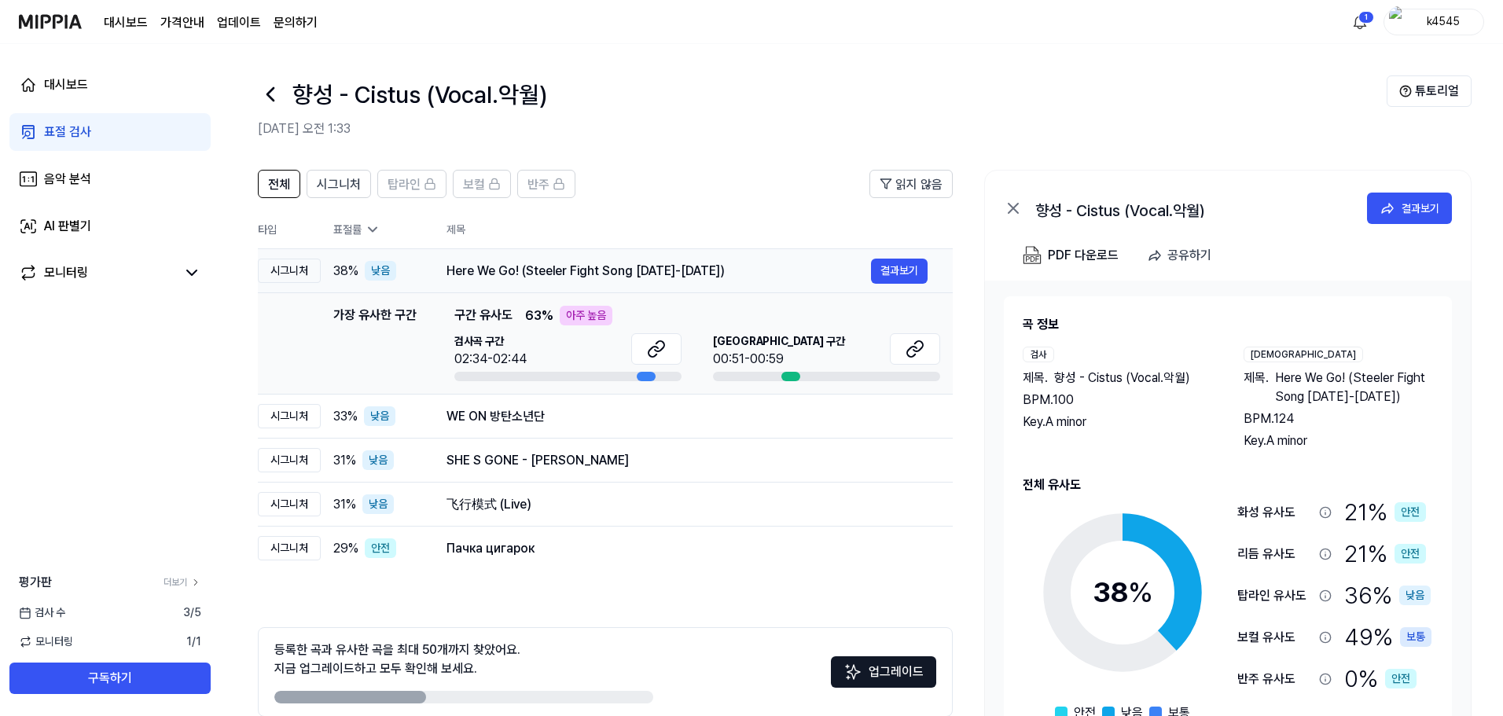
click at [689, 280] on div "Here We Go! (Steeler Fight Song [DATE]-[DATE])" at bounding box center [658, 271] width 424 height 19
click at [893, 272] on button "결과보기" at bounding box center [899, 271] width 57 height 25
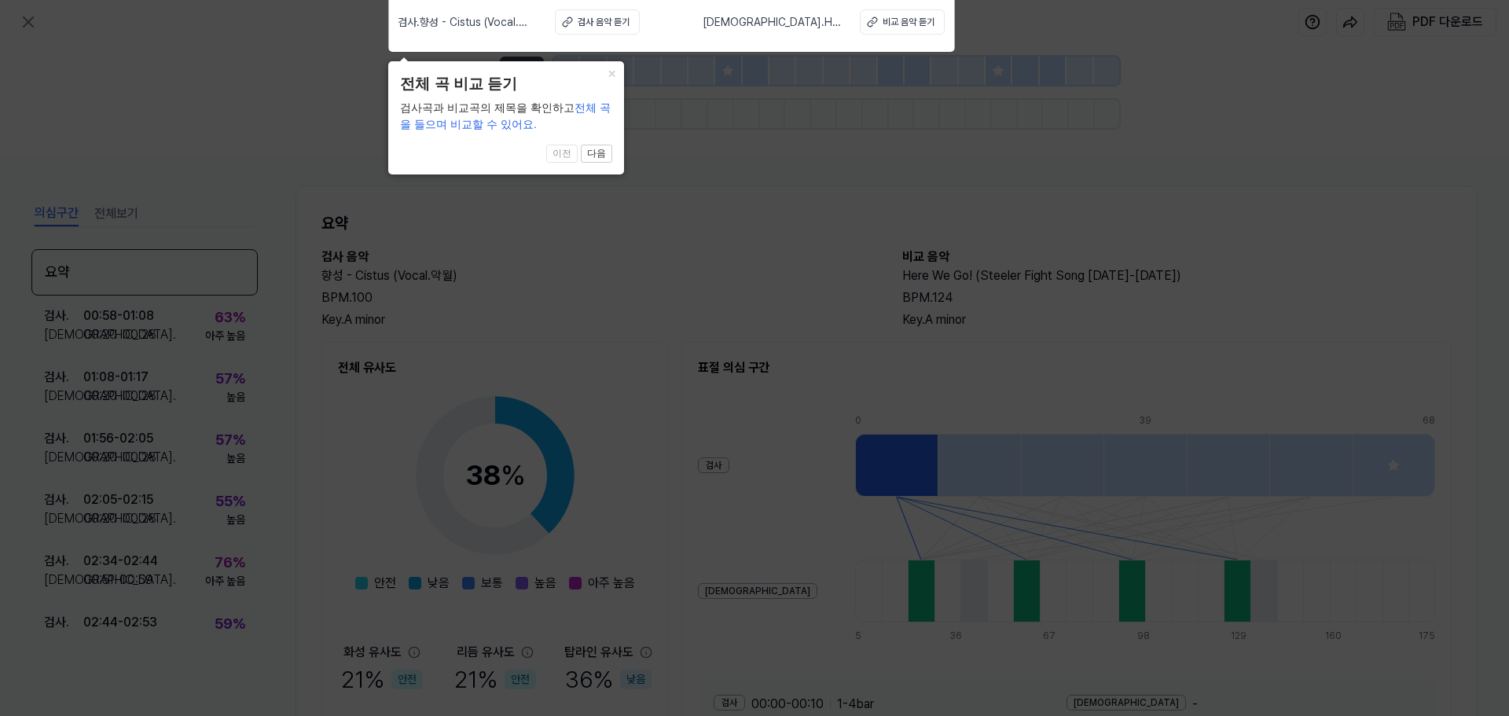
click at [732, 225] on icon at bounding box center [754, 354] width 1509 height 724
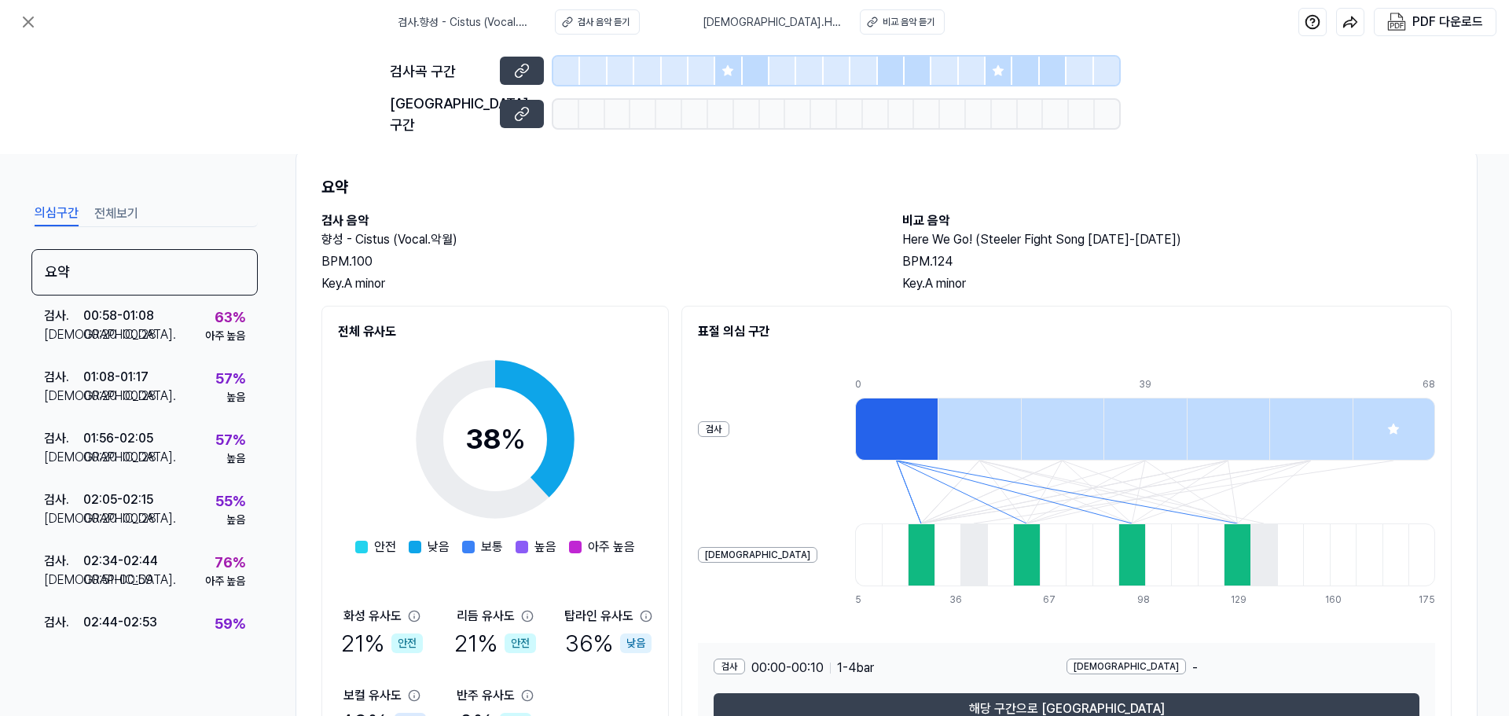
scroll to position [120, 0]
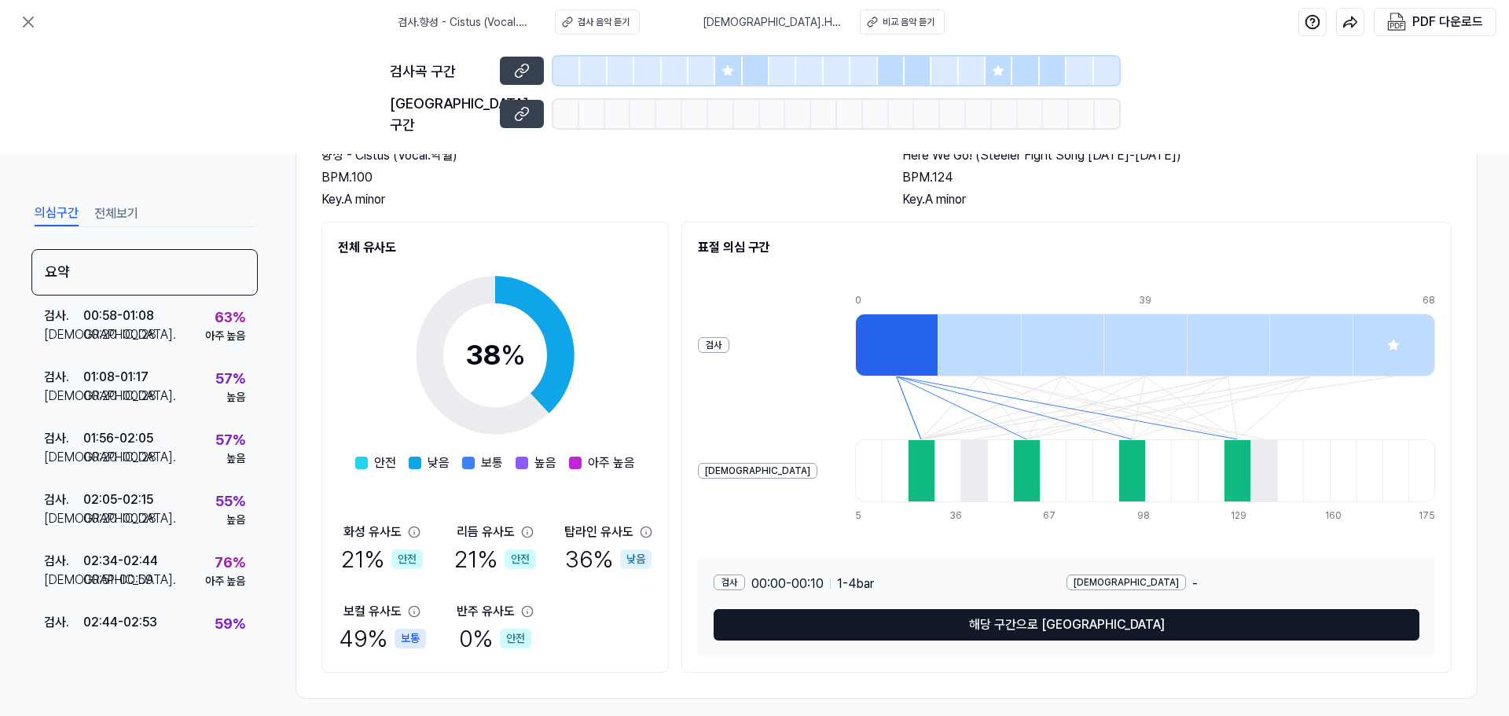
click at [952, 609] on button "해당 구간으로 [GEOGRAPHIC_DATA]" at bounding box center [1067, 624] width 706 height 31
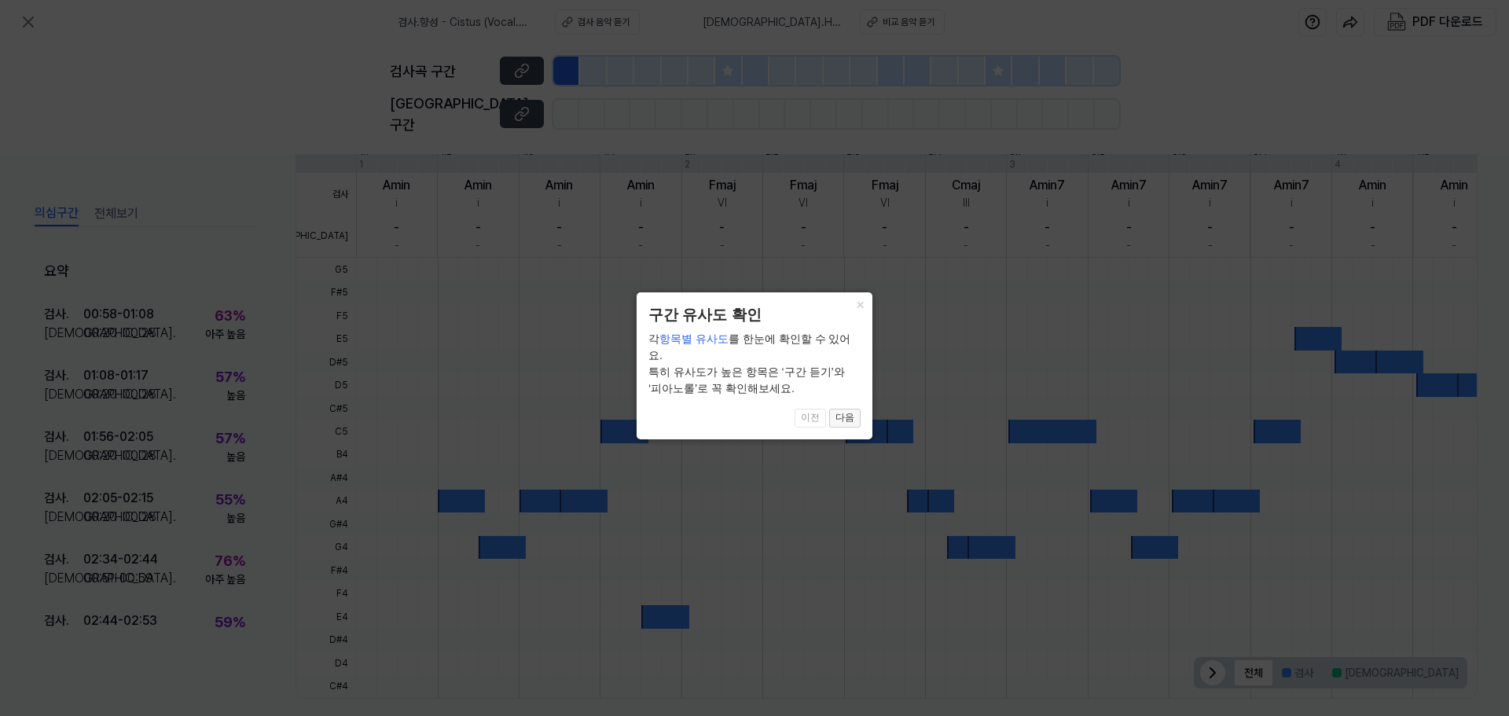
click at [842, 409] on button "다음" at bounding box center [844, 418] width 31 height 19
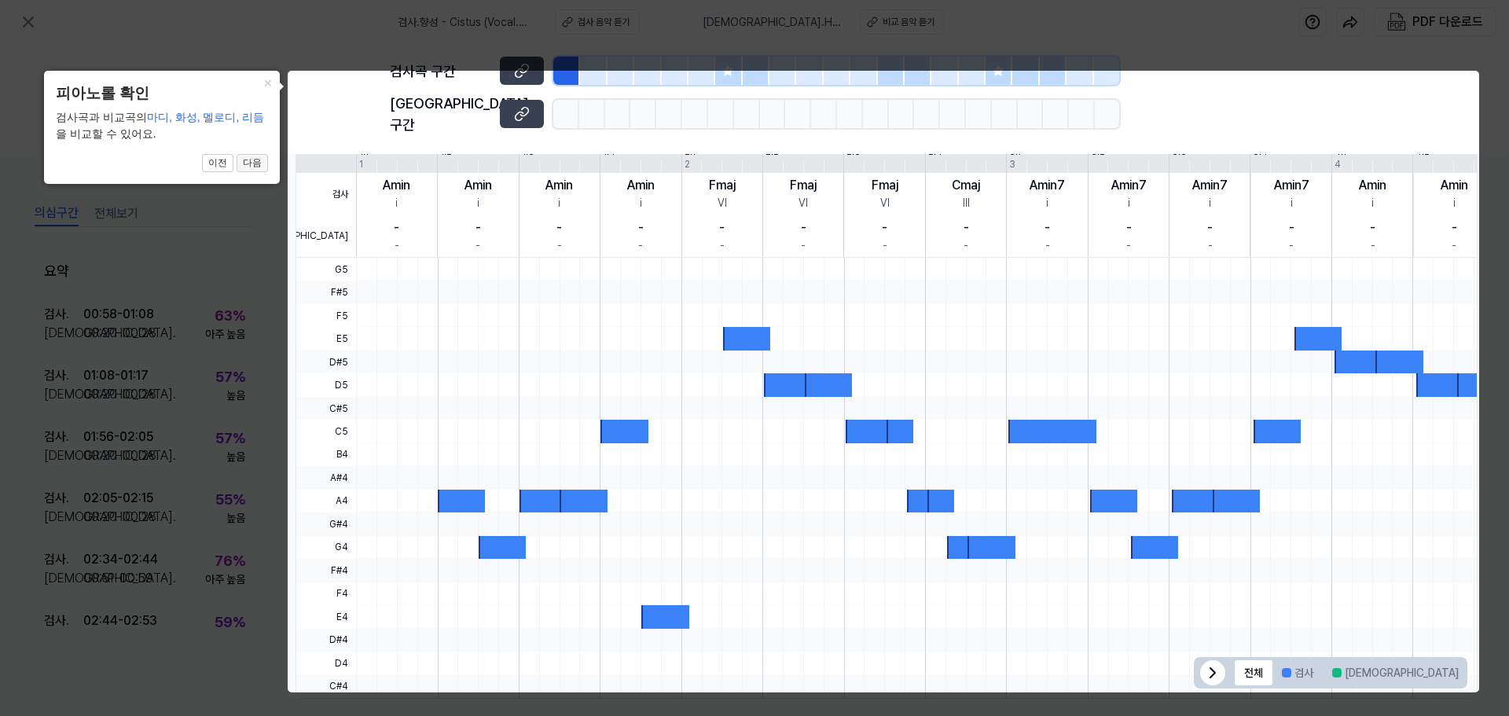
click at [255, 167] on button "다음" at bounding box center [252, 163] width 31 height 19
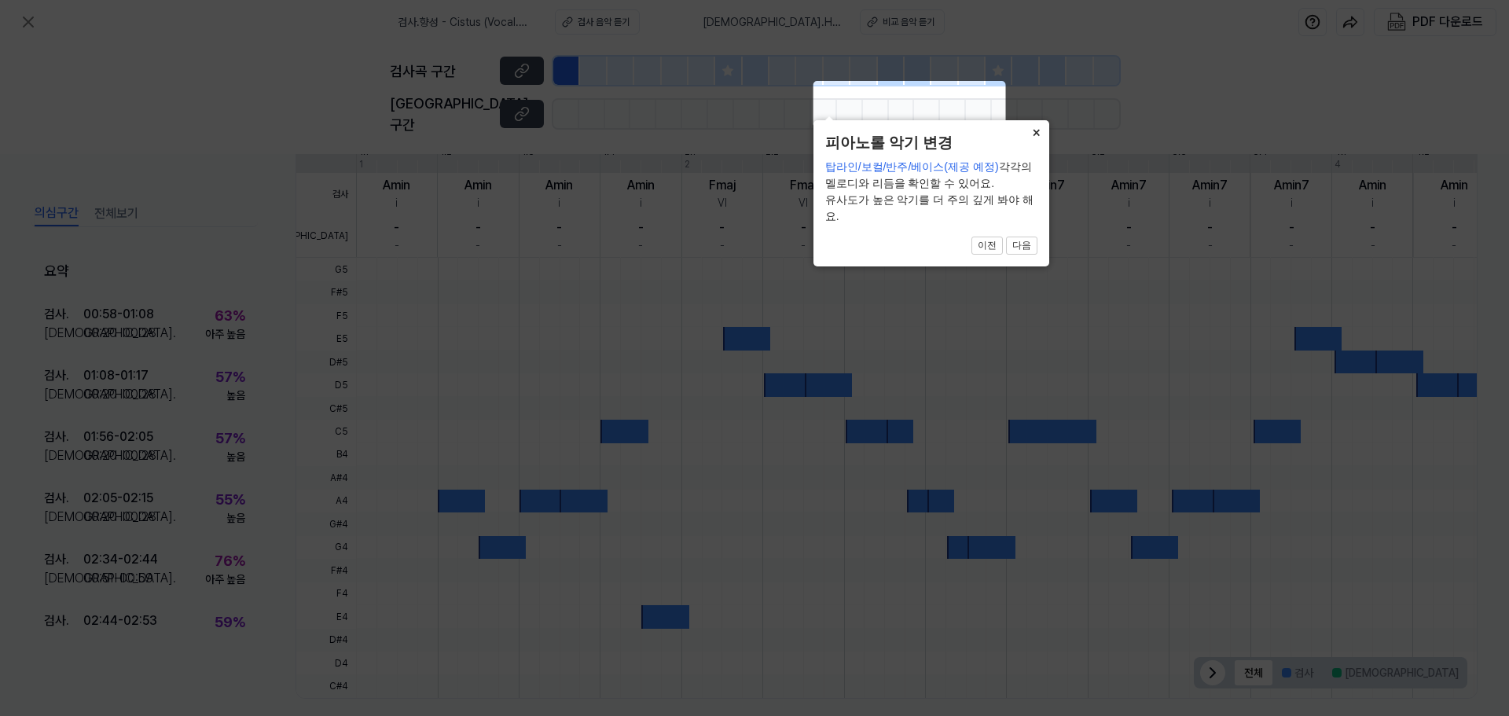
click at [1033, 142] on button "×" at bounding box center [1036, 131] width 25 height 22
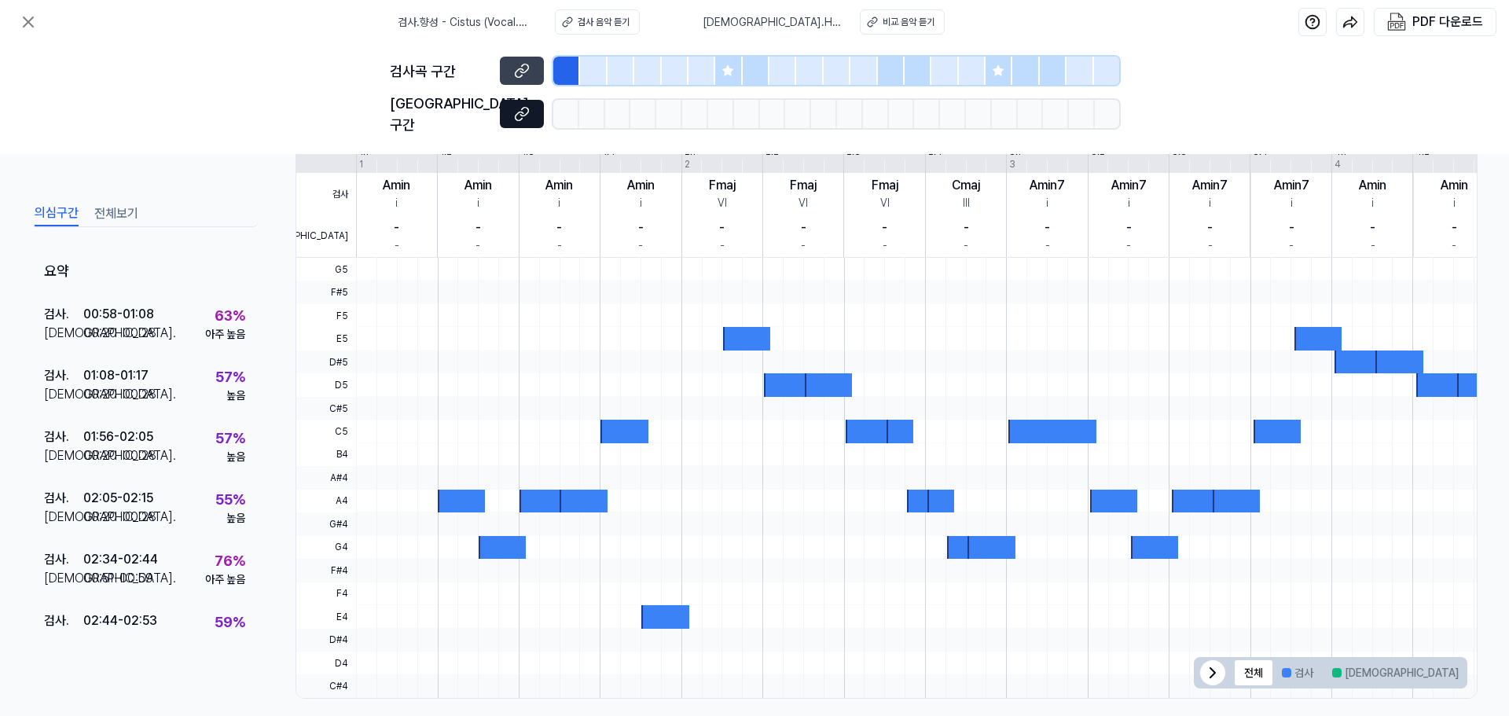
click at [534, 105] on button at bounding box center [522, 114] width 44 height 28
drag, startPoint x: 791, startPoint y: 264, endPoint x: 798, endPoint y: 255, distance: 12.3
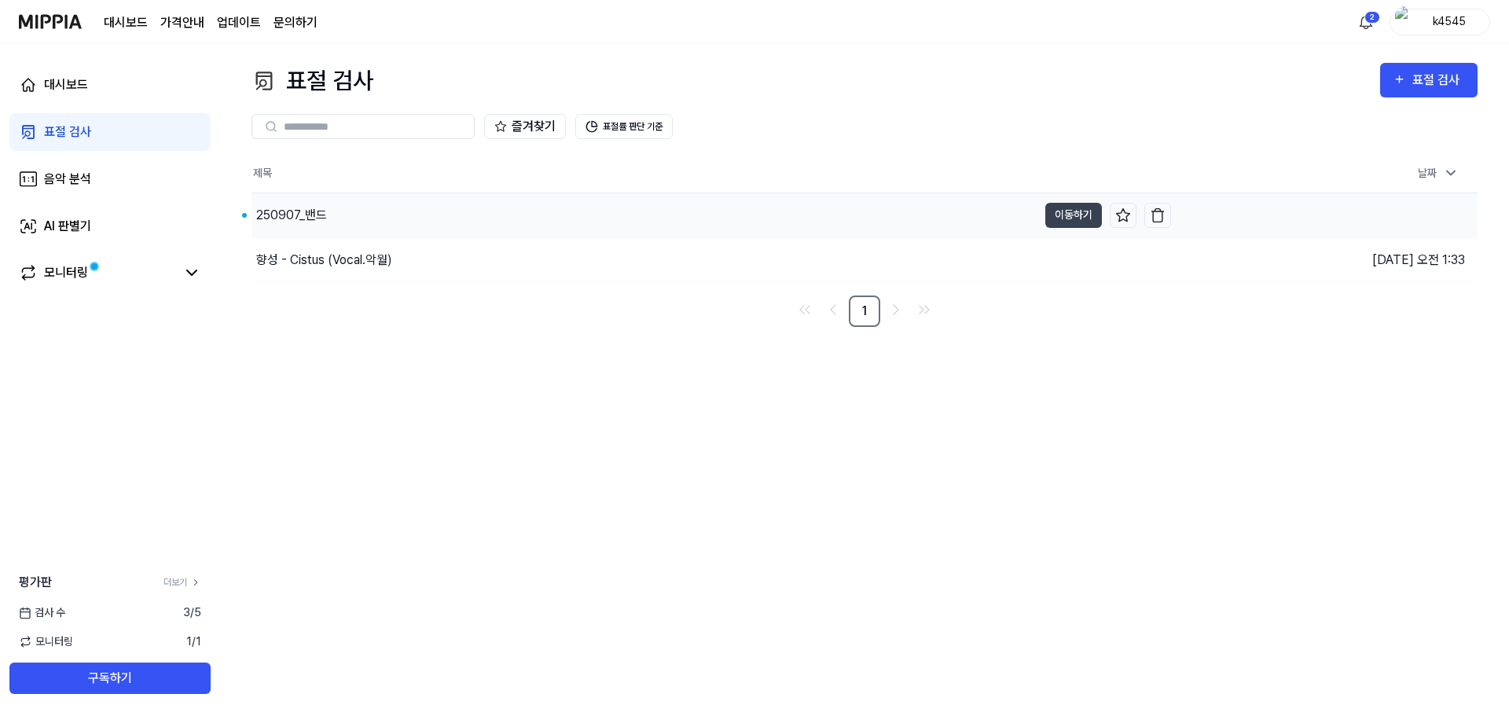
click at [473, 225] on div "250907_밴드" at bounding box center [644, 215] width 786 height 44
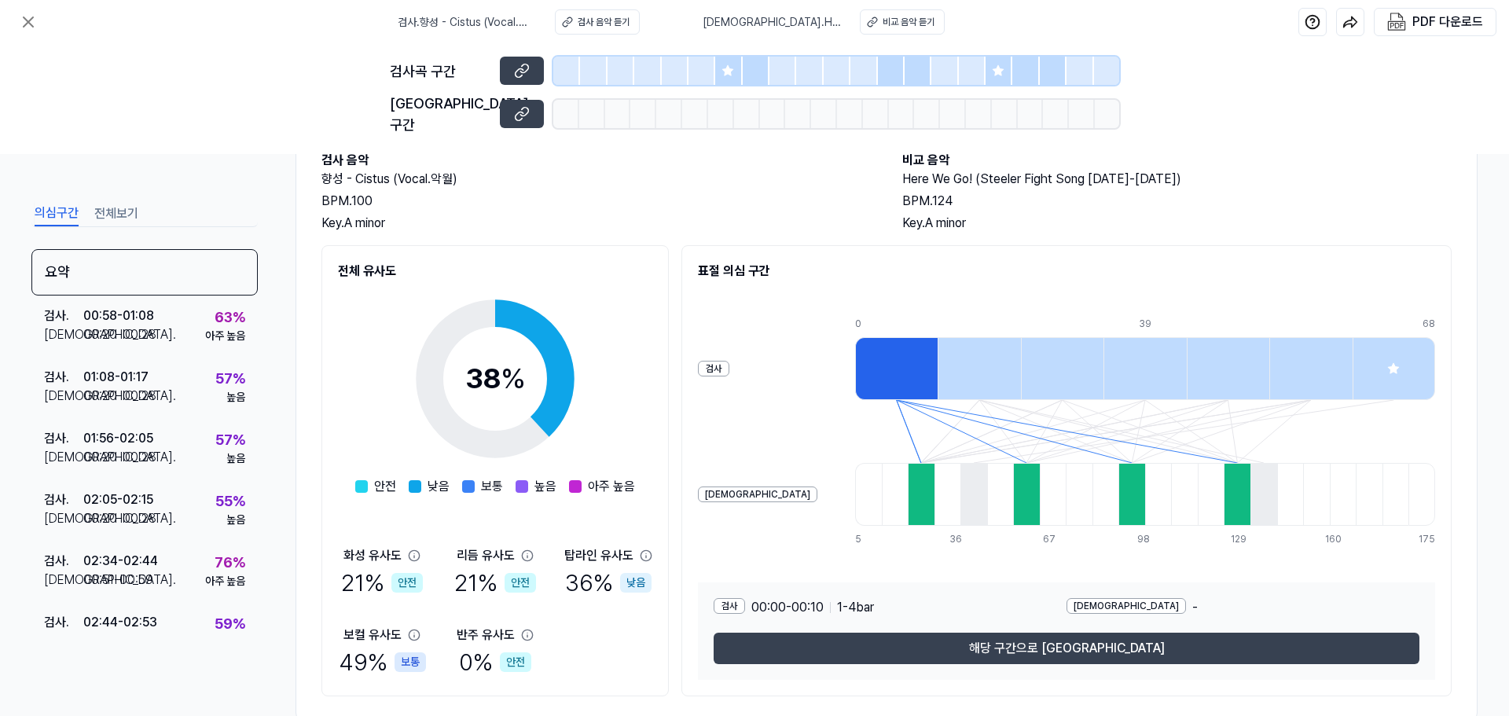
scroll to position [120, 0]
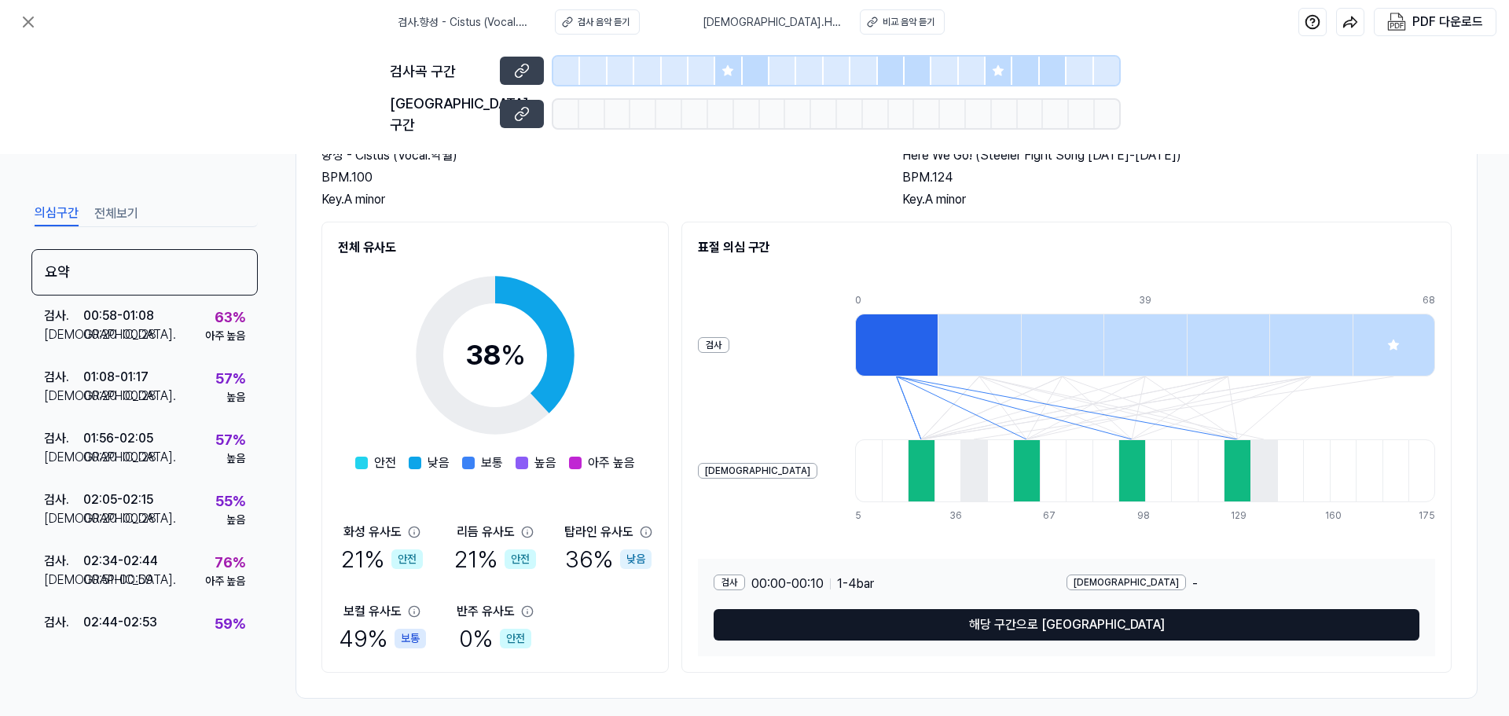
click at [956, 609] on button "해당 구간으로 [GEOGRAPHIC_DATA]" at bounding box center [1067, 624] width 706 height 31
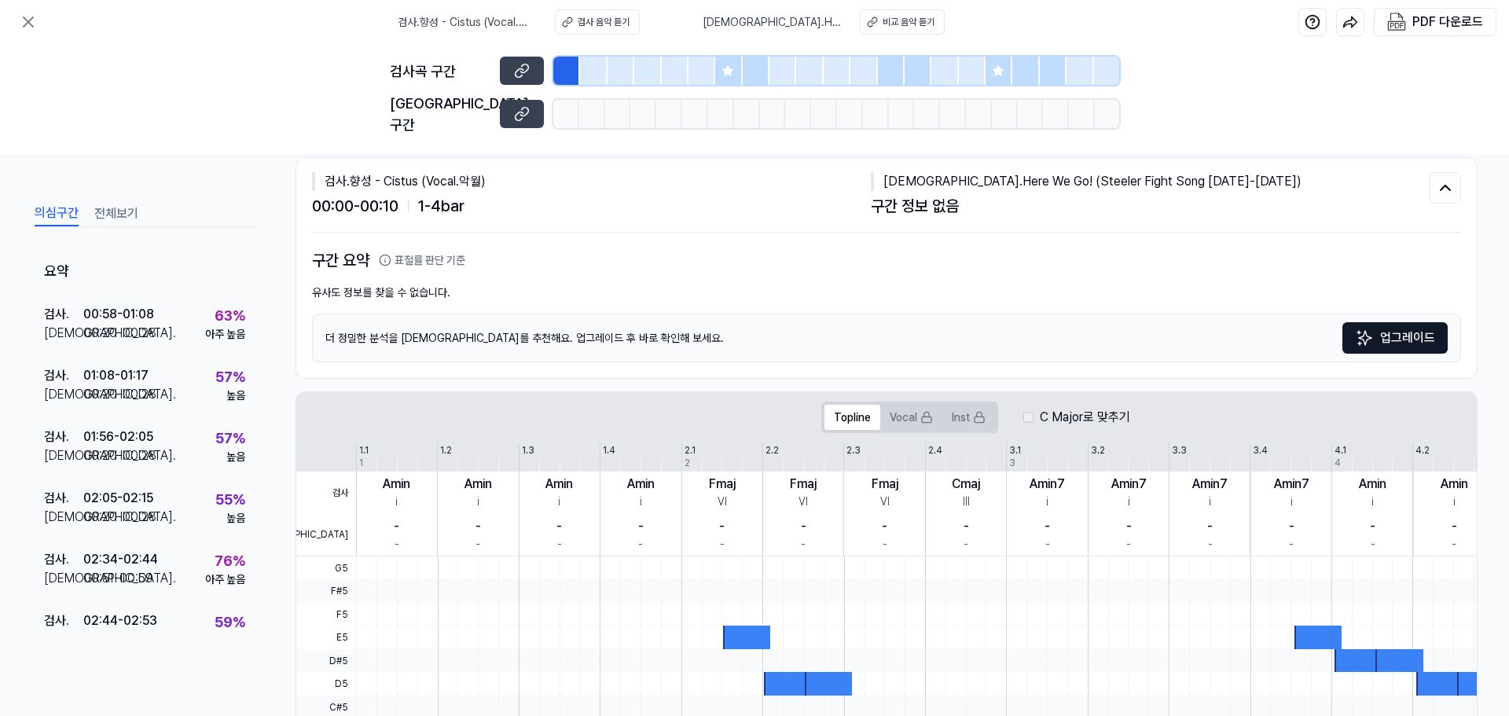
scroll to position [13, 0]
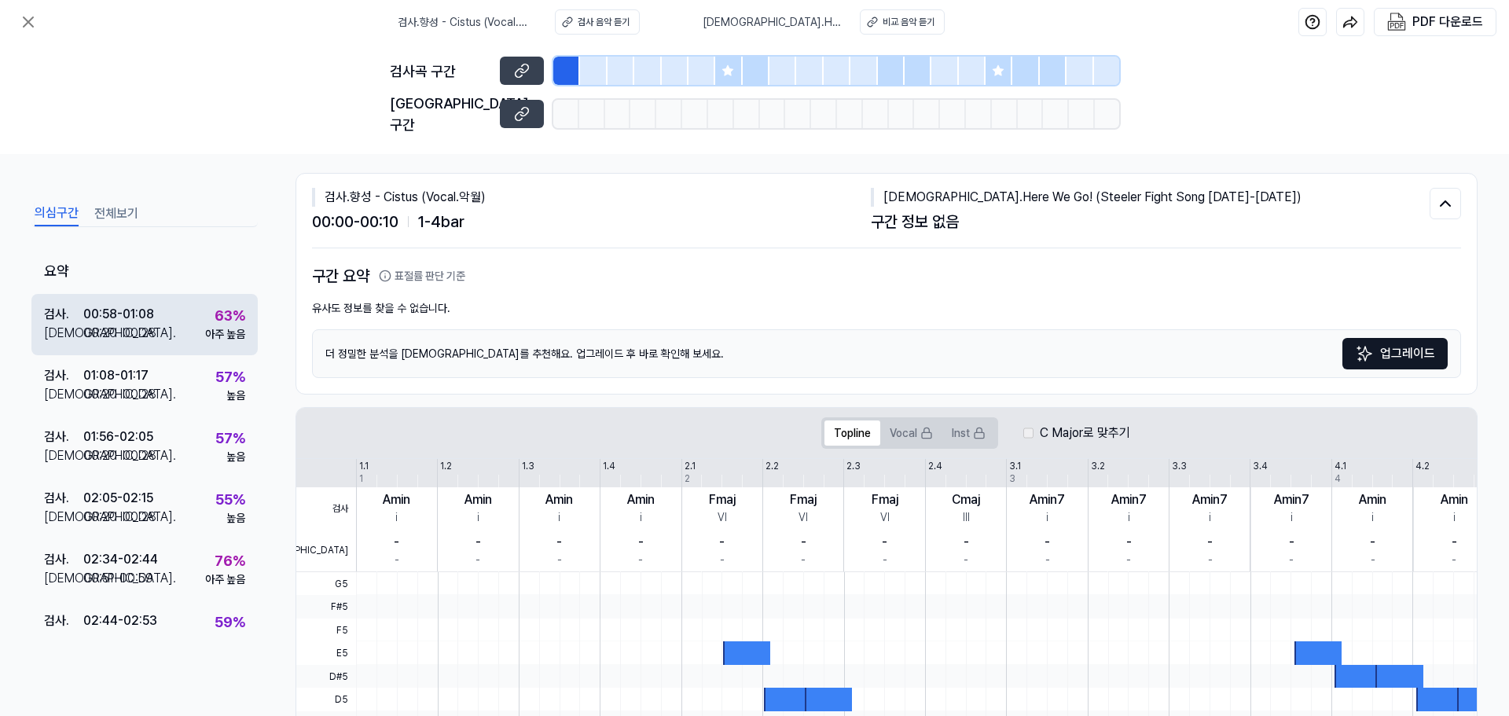
click at [170, 307] on div "검사 . 00:58 - 01:08 비교 . 00:20 - 00:28 63 % 아주 높음" at bounding box center [144, 324] width 226 height 61
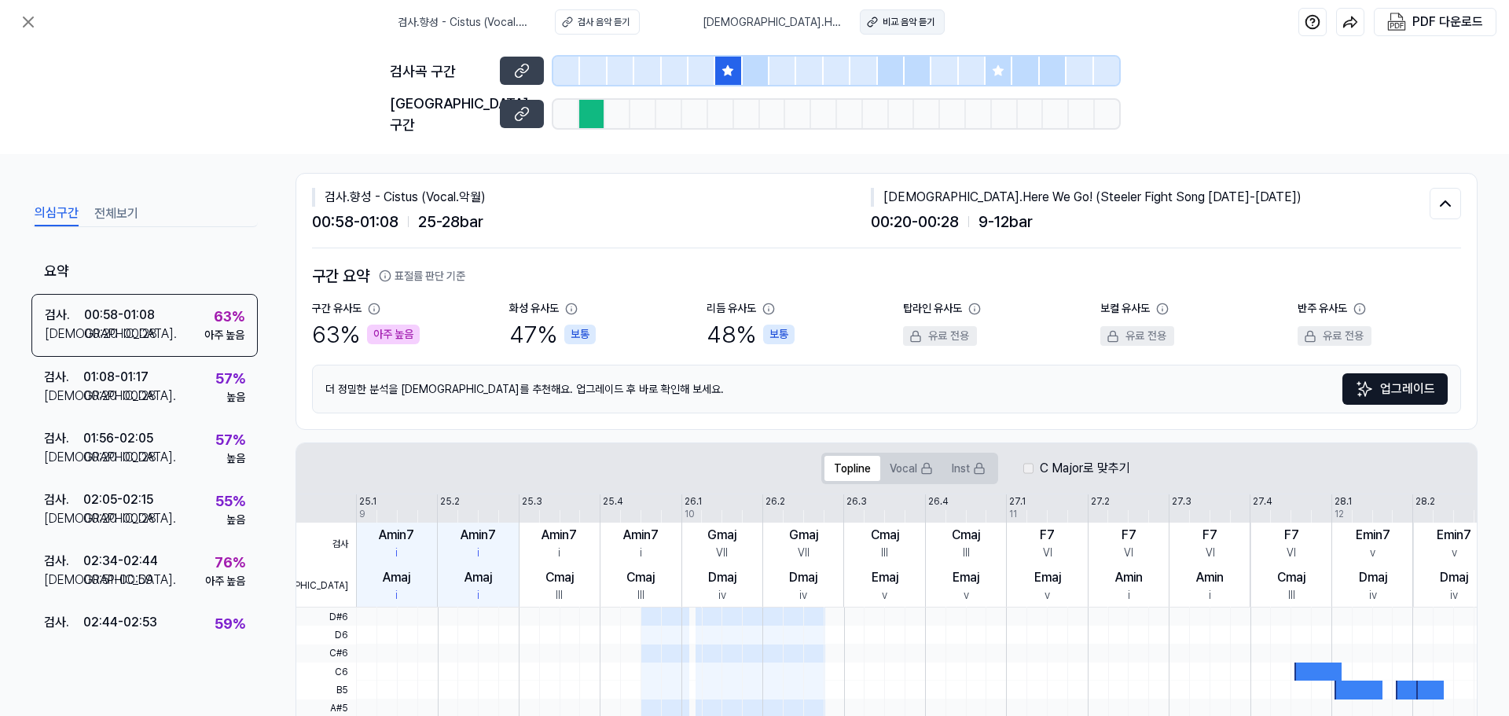
click at [894, 25] on div "비교 음악 듣기" at bounding box center [908, 22] width 52 height 14
